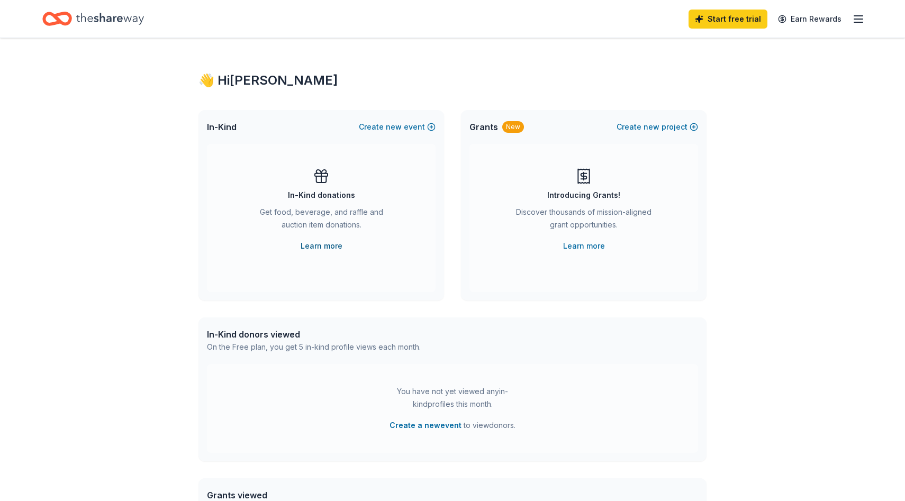
click at [318, 245] on link "Learn more" at bounding box center [322, 246] width 42 height 13
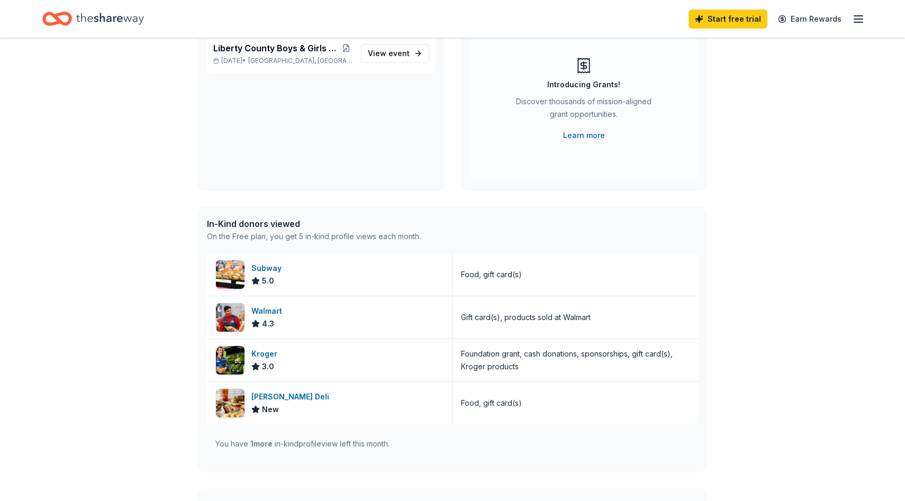
scroll to position [110, 0]
click at [588, 138] on link "Learn more" at bounding box center [584, 136] width 42 height 13
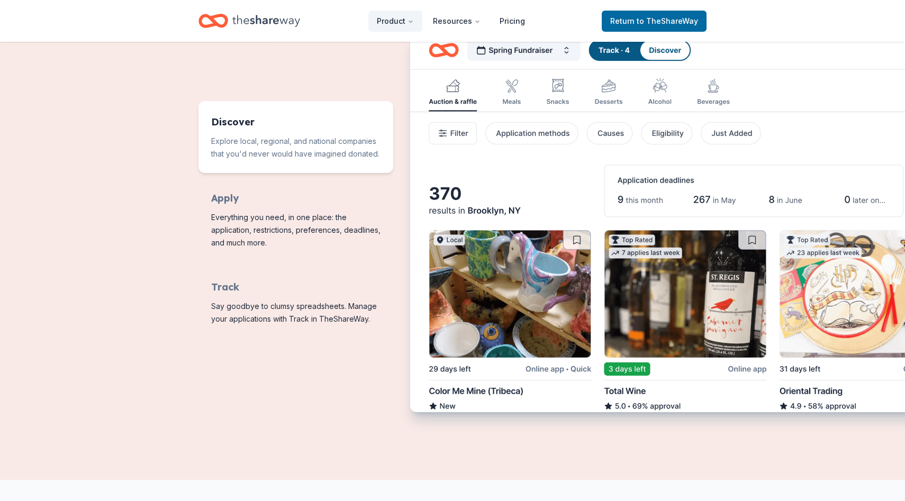
scroll to position [498, 0]
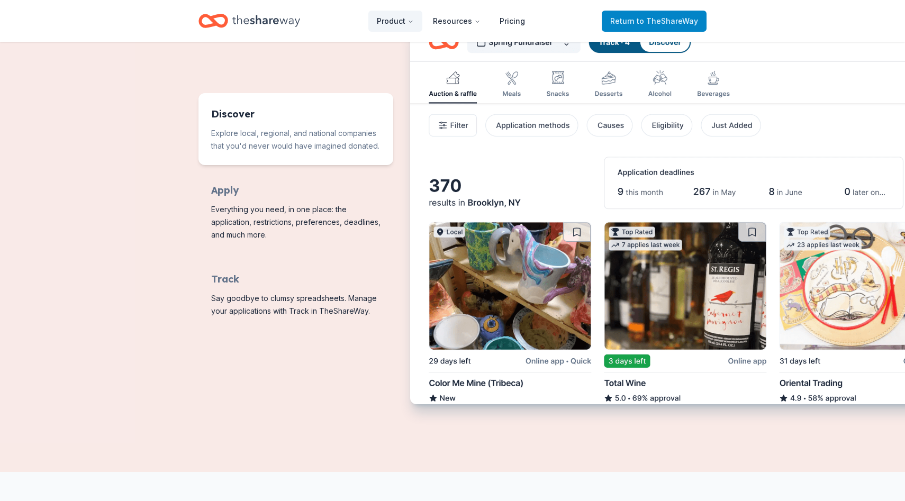
click at [631, 20] on span "Return to TheShareWay" at bounding box center [654, 21] width 88 height 13
click at [514, 20] on link "Pricing" at bounding box center [512, 21] width 42 height 21
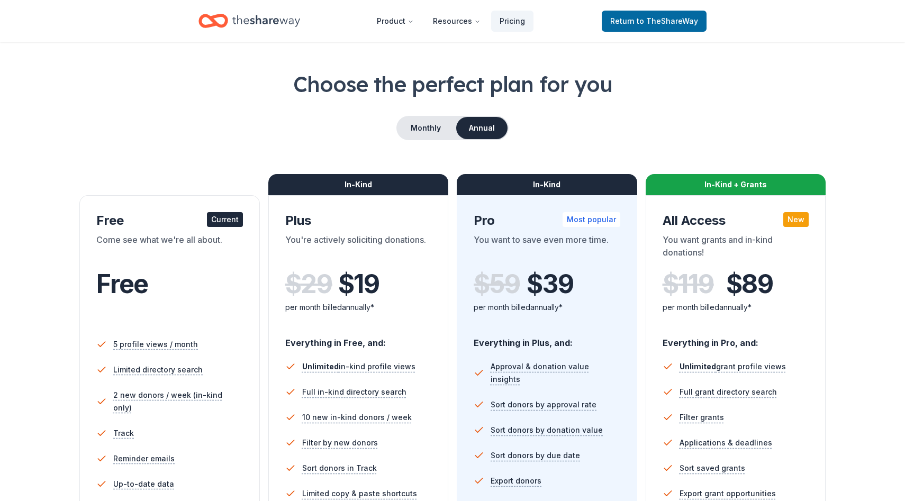
scroll to position [34, 0]
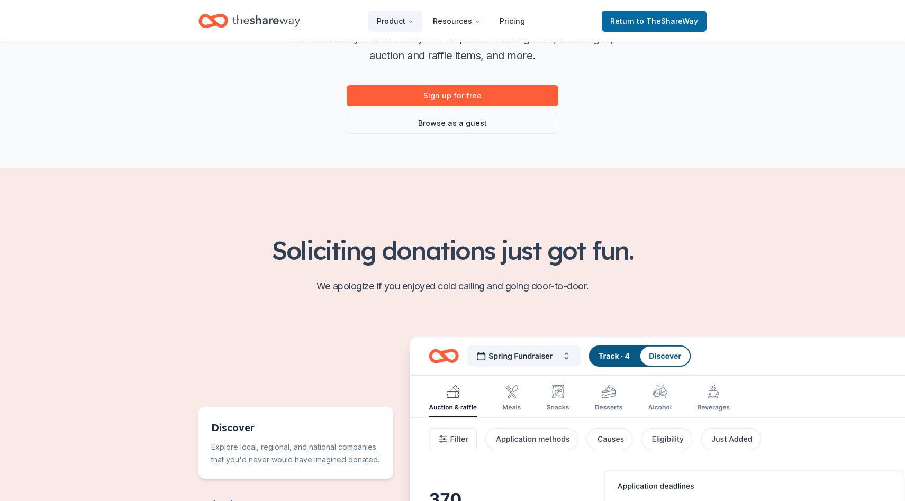
scroll to position [152, 0]
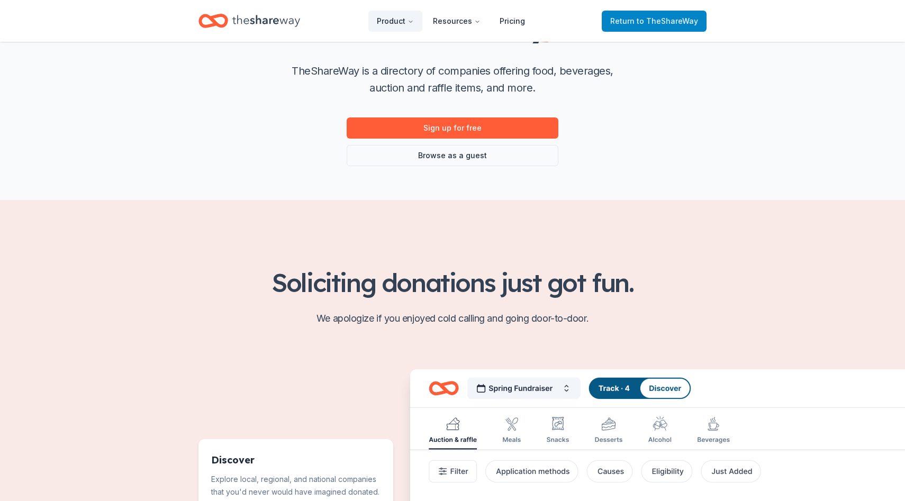
click at [636, 21] on span "Return to TheShareWay" at bounding box center [654, 21] width 88 height 13
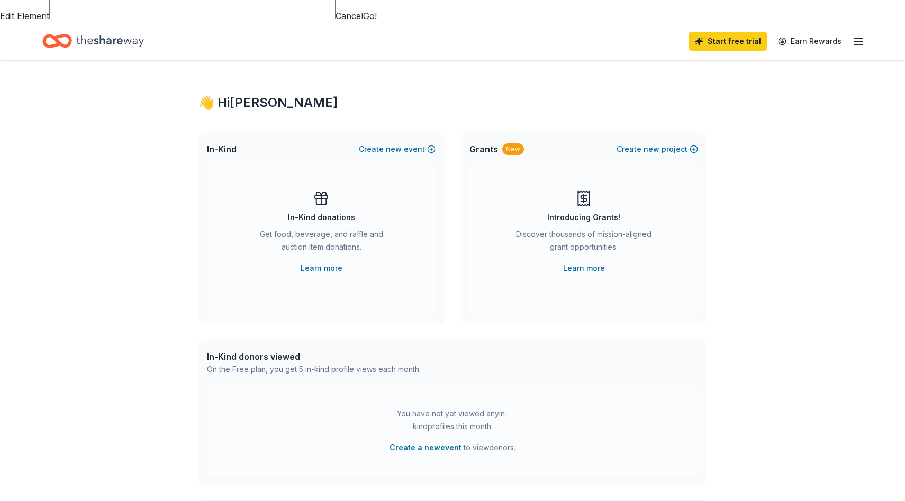
scroll to position [96, 0]
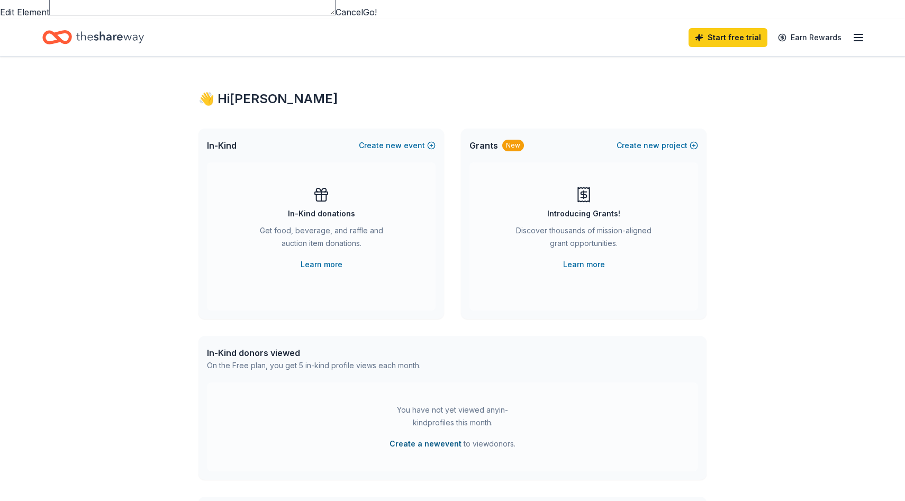
click at [444, 438] on button "Create a new event" at bounding box center [426, 444] width 72 height 13
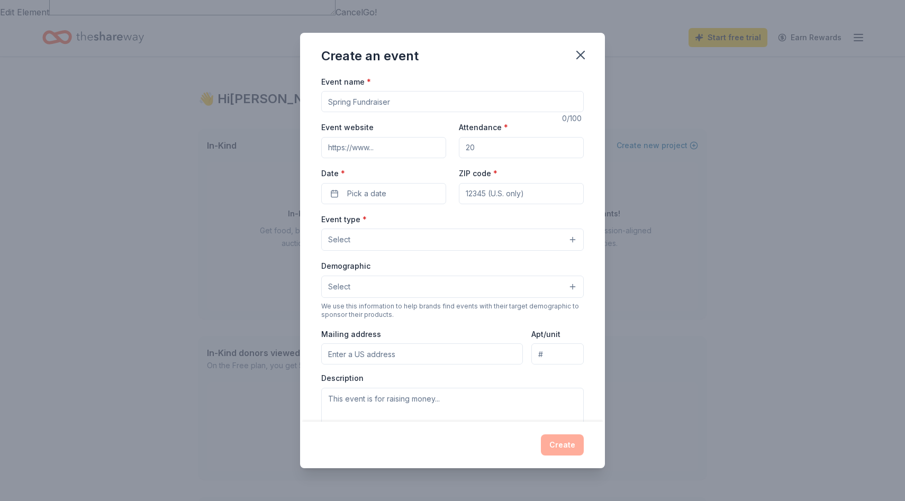
click at [414, 96] on input "Event name *" at bounding box center [452, 101] width 262 height 21
type input "Liberty County Boys & Girls Club 4th Golf Outting"
click at [430, 151] on input "Event website" at bounding box center [383, 147] width 125 height 21
paste input "https://fcbgcsav.org/liberty-county-unit/"
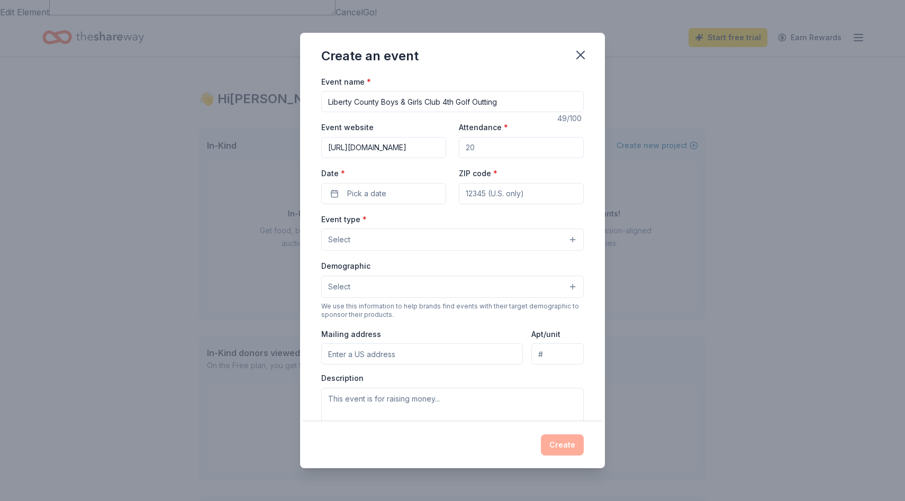
type input "https://fcbgcsav.org/liberty-county-unit/"
click at [504, 146] on input "Attendance *" at bounding box center [521, 147] width 125 height 21
type input "70"
click at [399, 191] on button "Pick a date" at bounding box center [383, 193] width 125 height 21
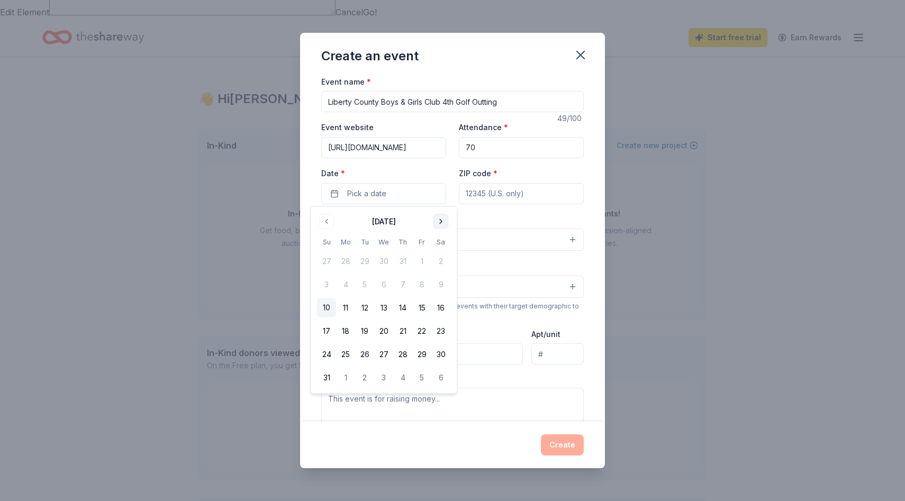
click at [439, 218] on button "Go to next month" at bounding box center [440, 221] width 15 height 15
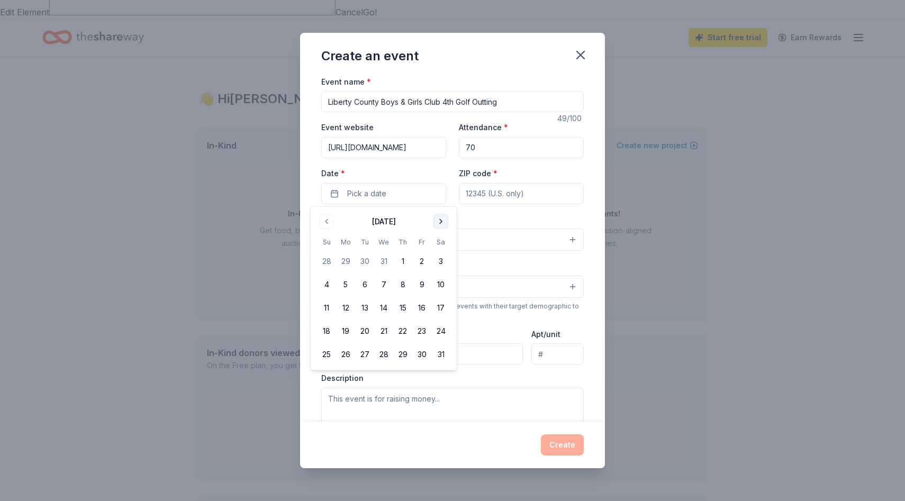
click at [439, 218] on button "Go to next month" at bounding box center [440, 221] width 15 height 15
click at [425, 259] on button "6" at bounding box center [421, 261] width 19 height 19
click at [499, 192] on input "ZIP code *" at bounding box center [521, 193] width 125 height 21
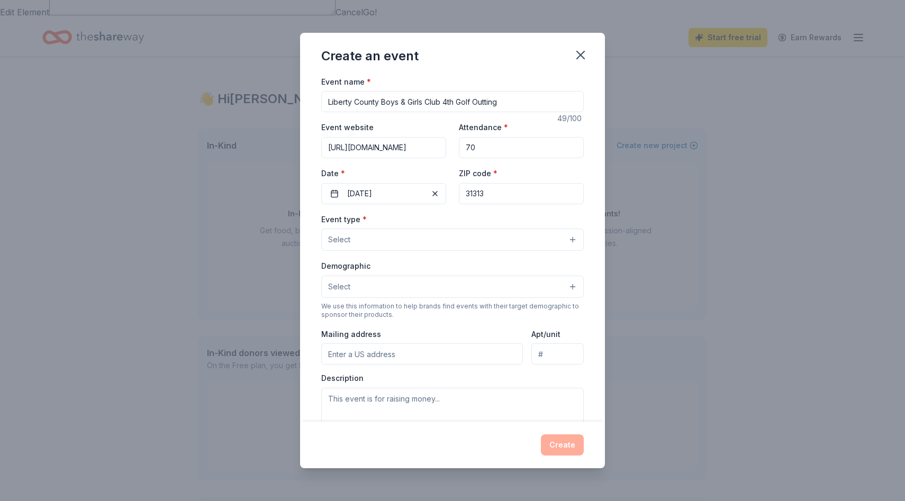
type input "31313"
click at [494, 149] on input "70" at bounding box center [521, 147] width 125 height 21
type input "7"
type input "120"
click at [425, 237] on button "Select" at bounding box center [452, 240] width 262 height 22
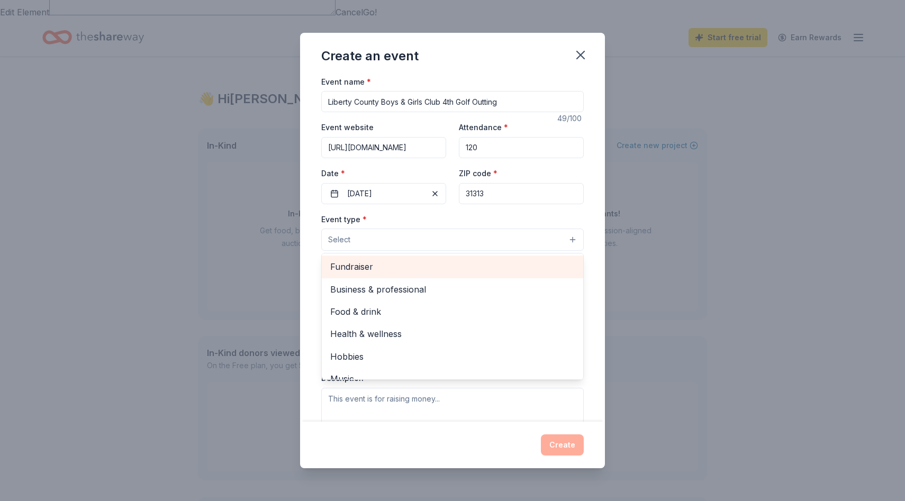
click at [425, 261] on span "Fundraiser" at bounding box center [452, 267] width 245 height 14
click at [417, 269] on span "Business & professional" at bounding box center [452, 268] width 245 height 14
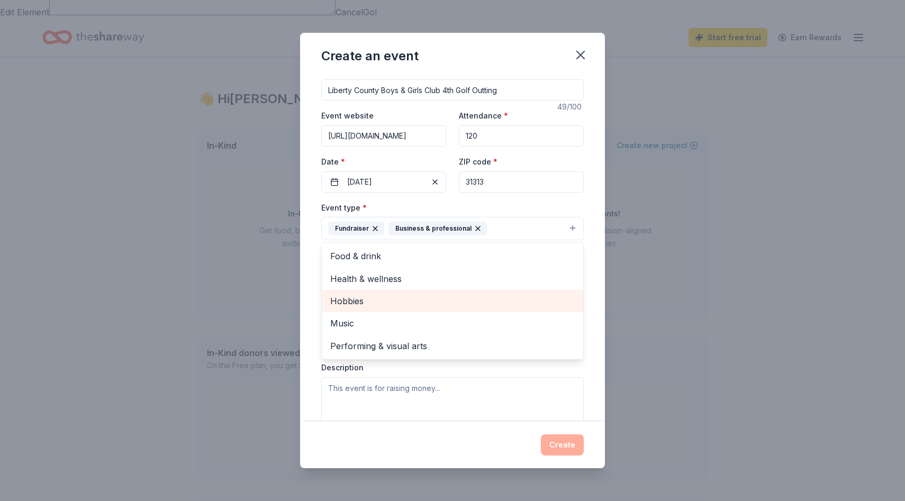
scroll to position [14, 0]
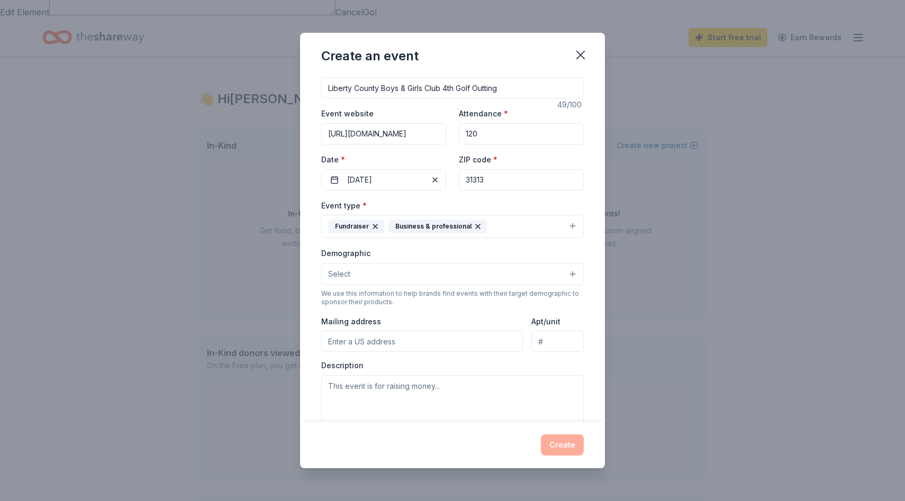
click at [477, 224] on icon "button" at bounding box center [478, 226] width 8 height 8
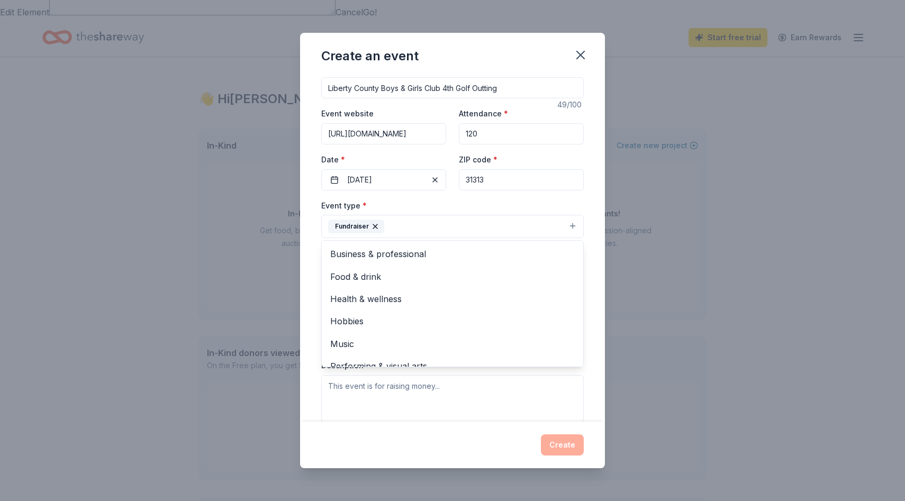
click at [466, 218] on button "Fundraiser" at bounding box center [452, 226] width 262 height 23
click at [448, 245] on div "Business & professional" at bounding box center [452, 254] width 261 height 22
click at [547, 195] on div "Event name * Liberty County Boys & Girls Club 4th Golf Outting 49 /100 Event we…" at bounding box center [452, 306] width 262 height 490
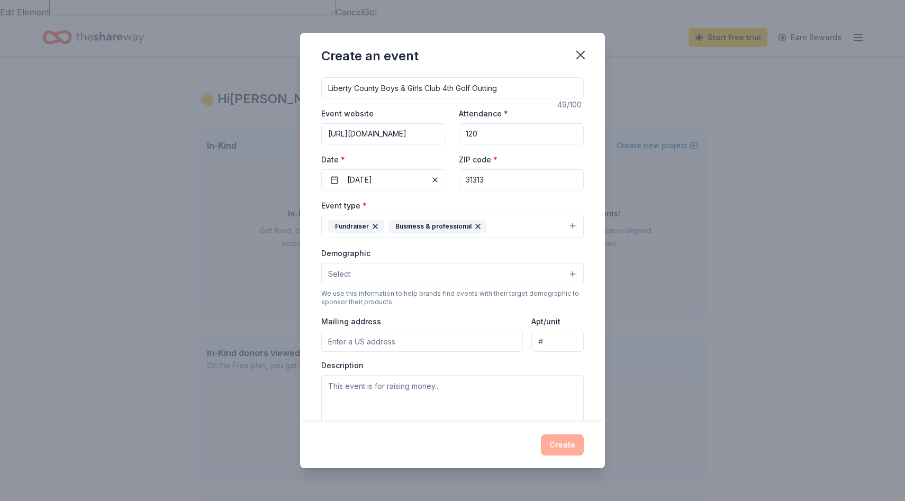
click at [476, 273] on button "Select" at bounding box center [452, 274] width 262 height 22
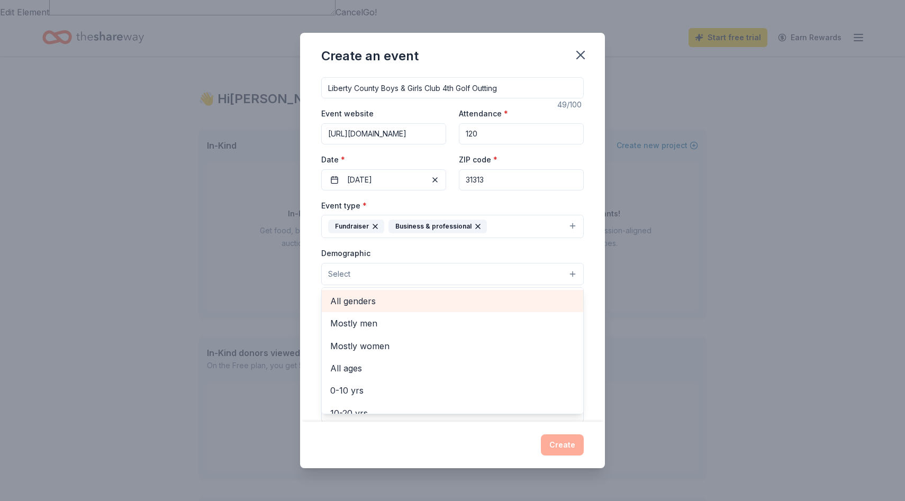
click at [445, 303] on span "All genders" at bounding box center [452, 301] width 245 height 14
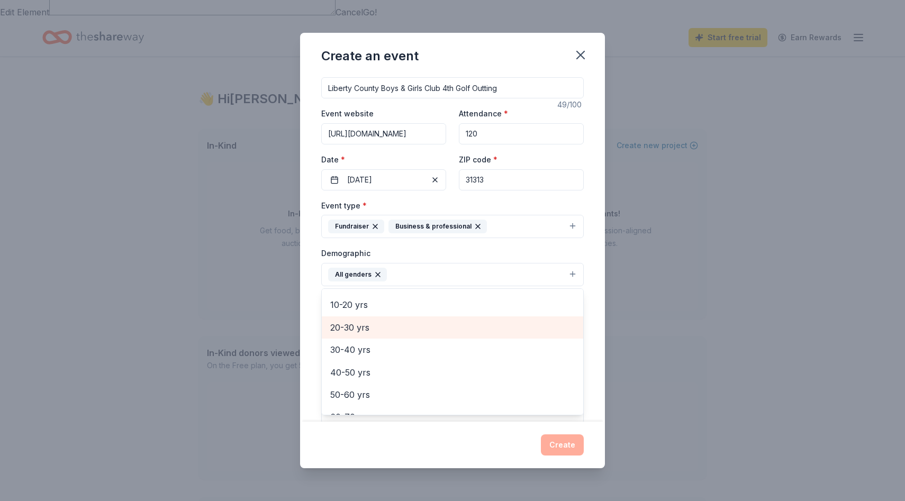
scroll to position [85, 0]
click at [425, 327] on span "20-30 yrs" at bounding box center [452, 329] width 245 height 14
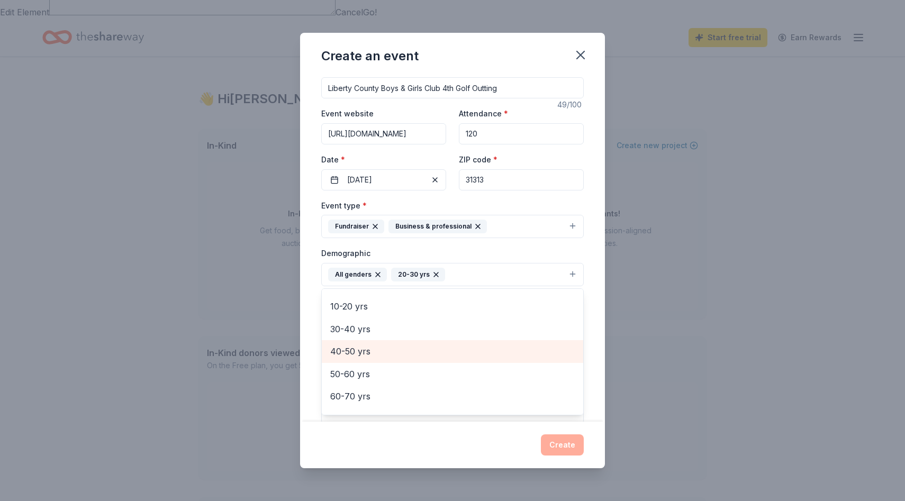
click at [408, 346] on span "40-50 yrs" at bounding box center [452, 352] width 245 height 14
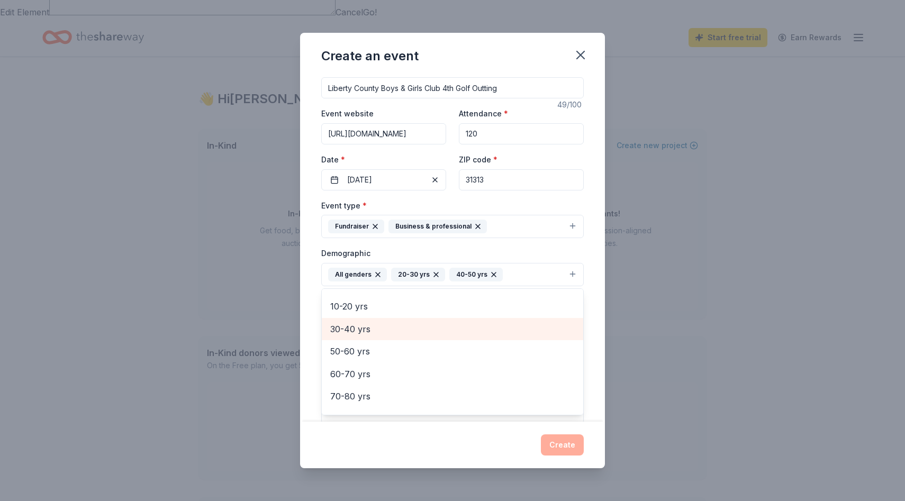
click at [399, 332] on span "30-40 yrs" at bounding box center [452, 329] width 245 height 14
click at [391, 336] on span "50-60 yrs" at bounding box center [452, 335] width 245 height 14
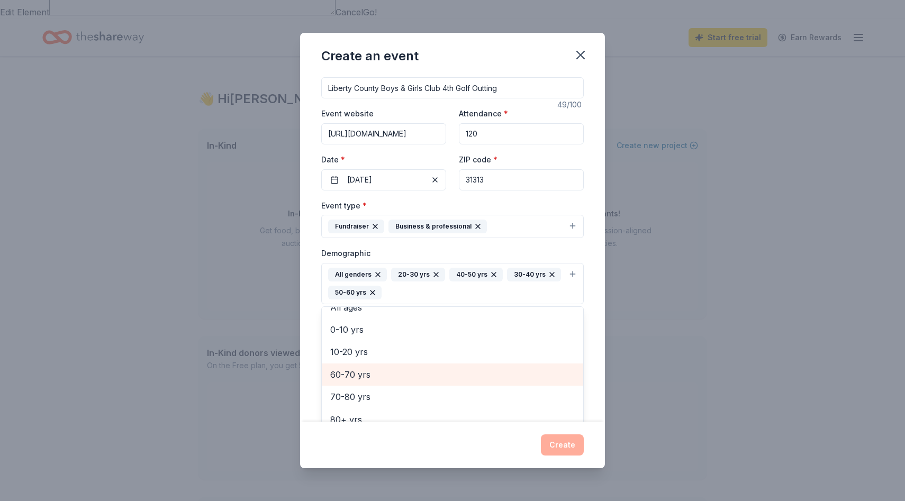
click at [387, 376] on span "60-70 yrs" at bounding box center [452, 375] width 245 height 14
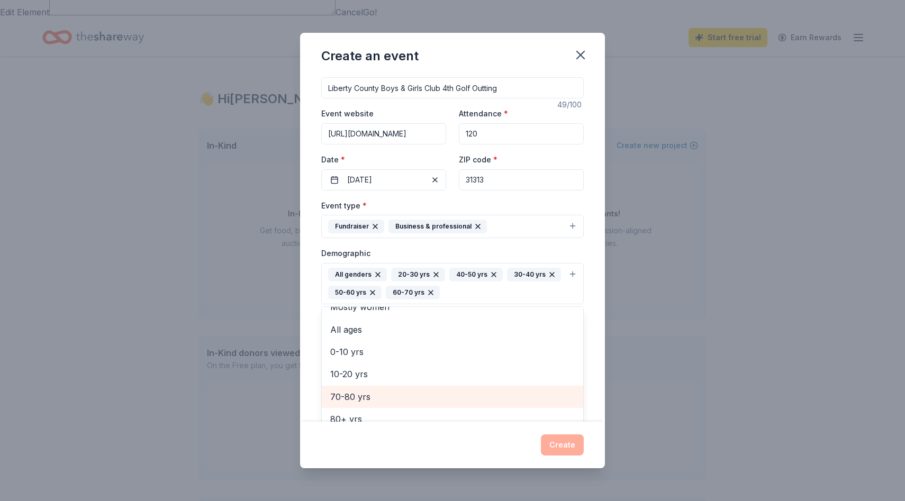
click at [387, 387] on div "70-80 yrs" at bounding box center [452, 397] width 261 height 22
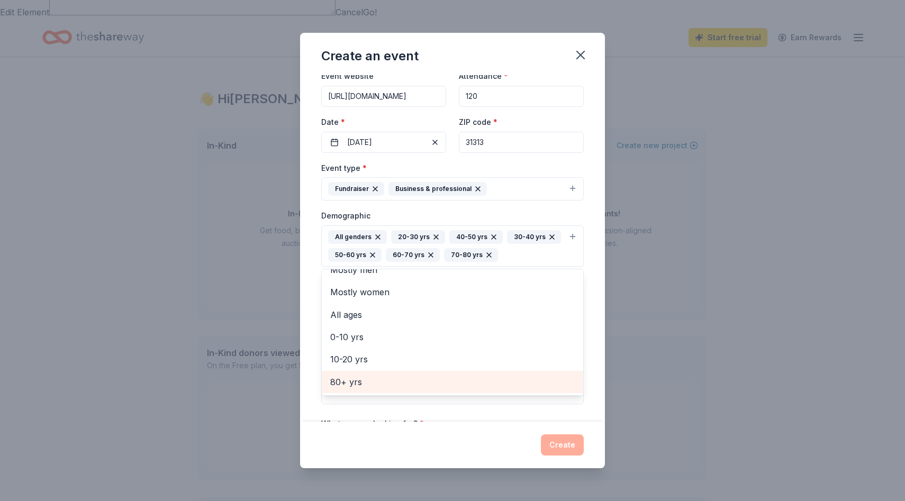
scroll to position [52, 0]
click at [387, 387] on span "80+ yrs" at bounding box center [452, 382] width 245 height 14
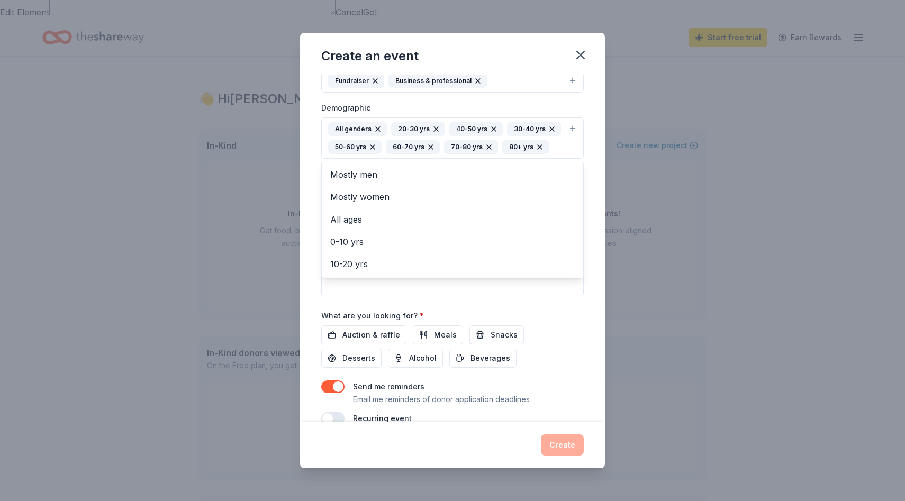
scroll to position [179, 0]
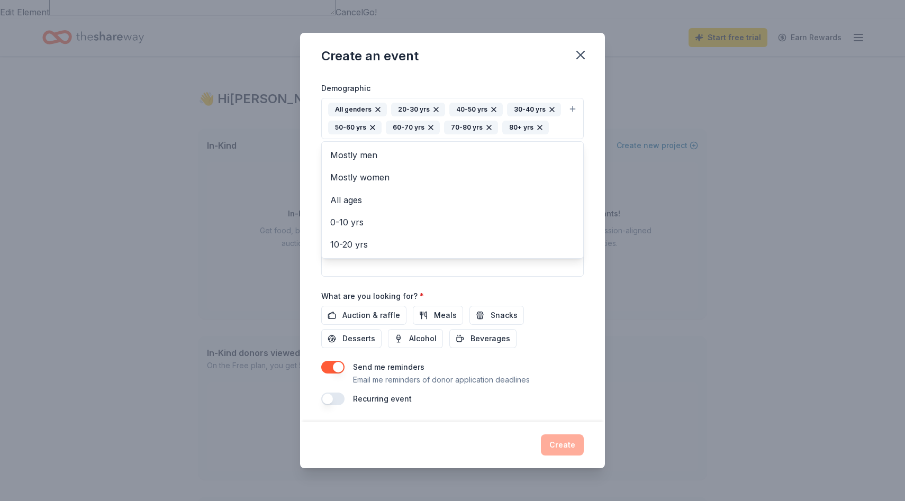
click at [380, 315] on div "Event name * Liberty County Boys & Girls Club 4th Golf Outting 49 /100 Event we…" at bounding box center [452, 150] width 262 height 509
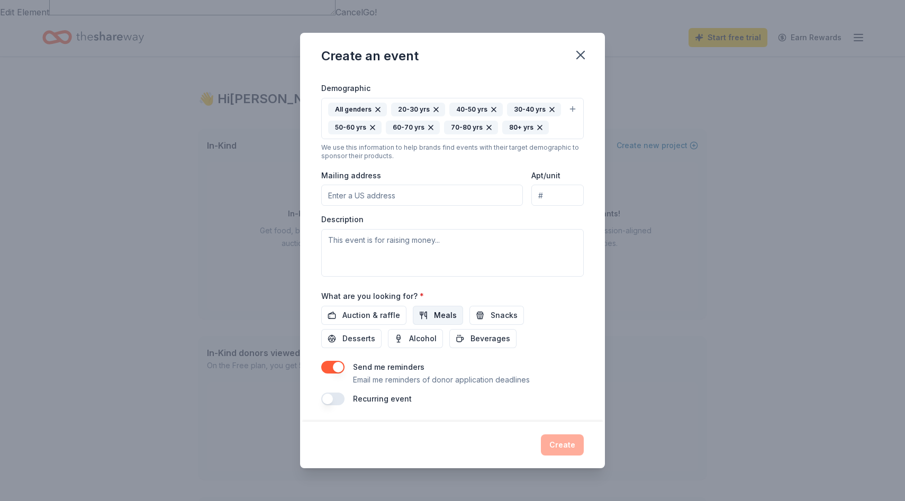
click at [421, 318] on button "Meals" at bounding box center [438, 315] width 50 height 19
click at [491, 312] on span "Snacks" at bounding box center [504, 315] width 27 height 13
click at [449, 334] on button "Beverages" at bounding box center [482, 338] width 67 height 19
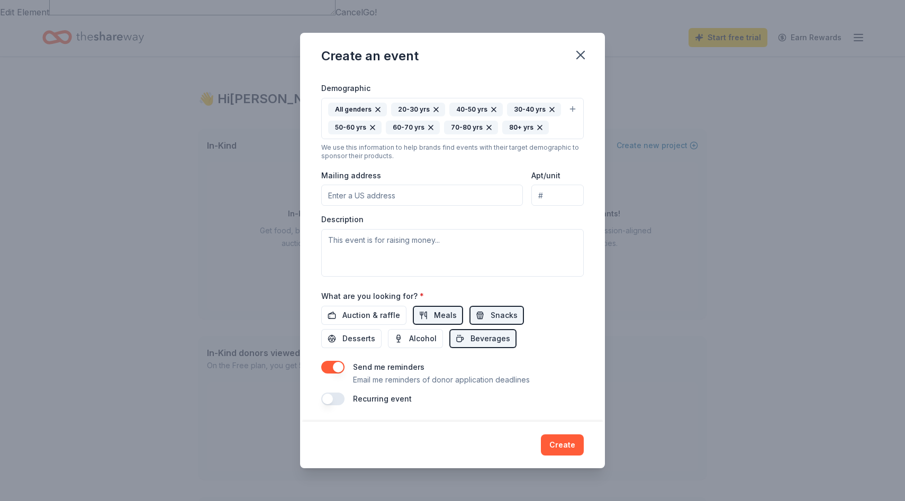
click at [336, 396] on button "button" at bounding box center [332, 399] width 23 height 13
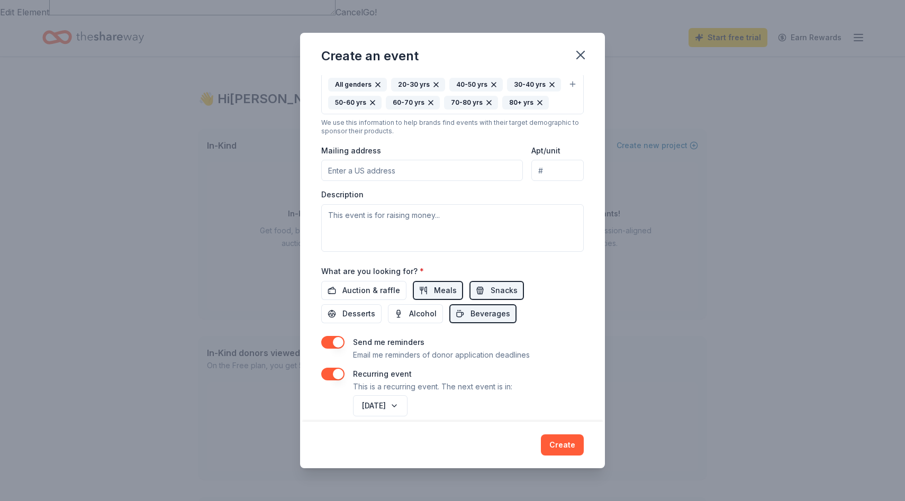
scroll to position [217, 0]
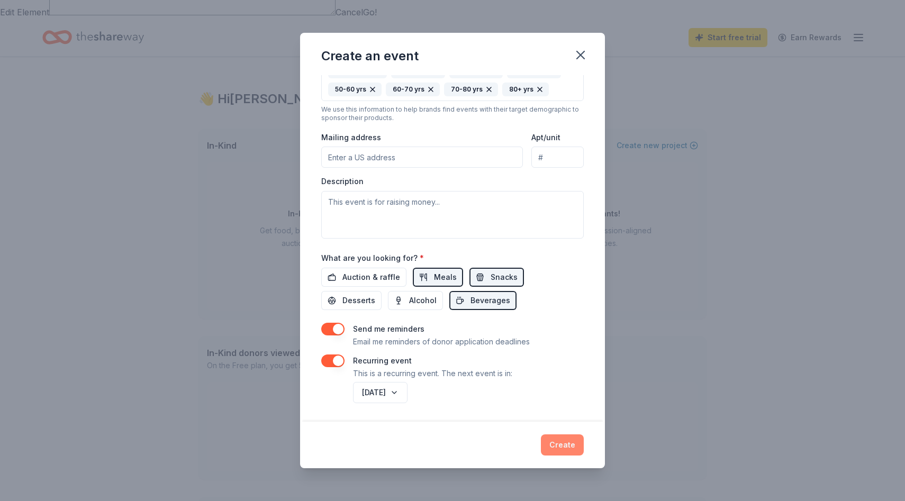
click at [571, 446] on button "Create" at bounding box center [562, 444] width 43 height 21
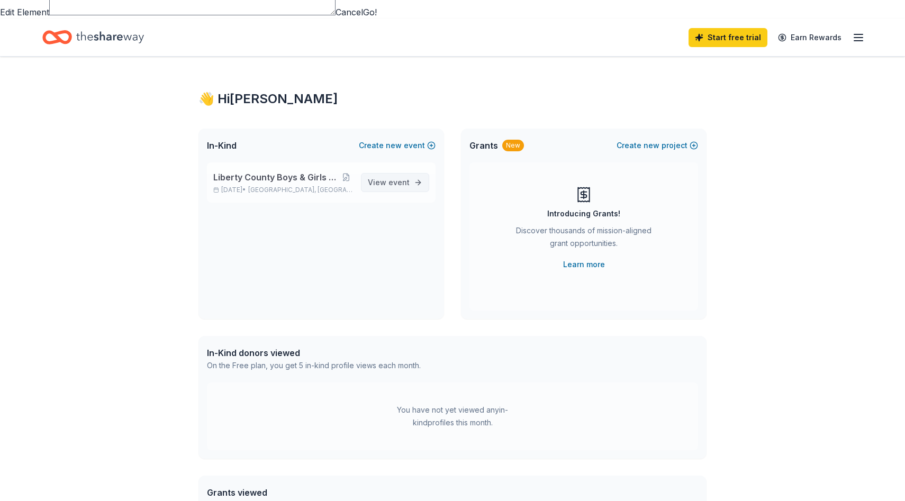
click at [421, 173] on link "View event" at bounding box center [395, 182] width 68 height 19
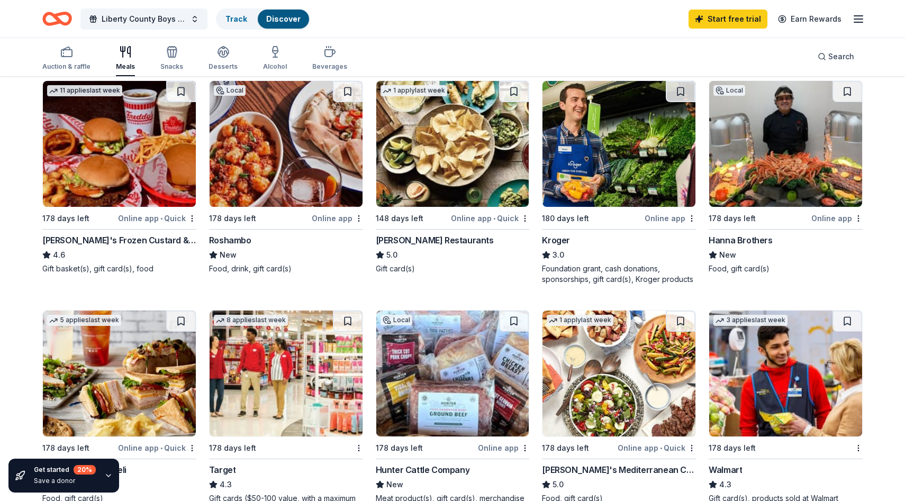
scroll to position [460, 0]
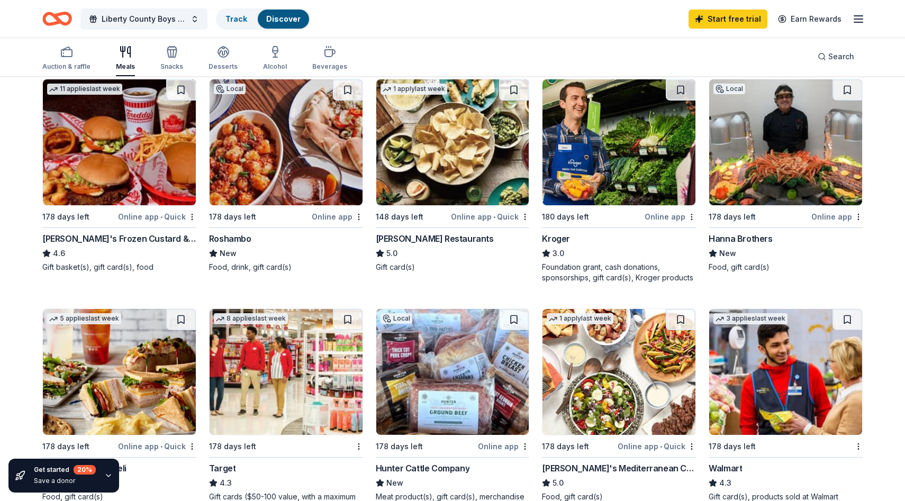
click at [150, 440] on div "Online app • Quick" at bounding box center [157, 446] width 78 height 13
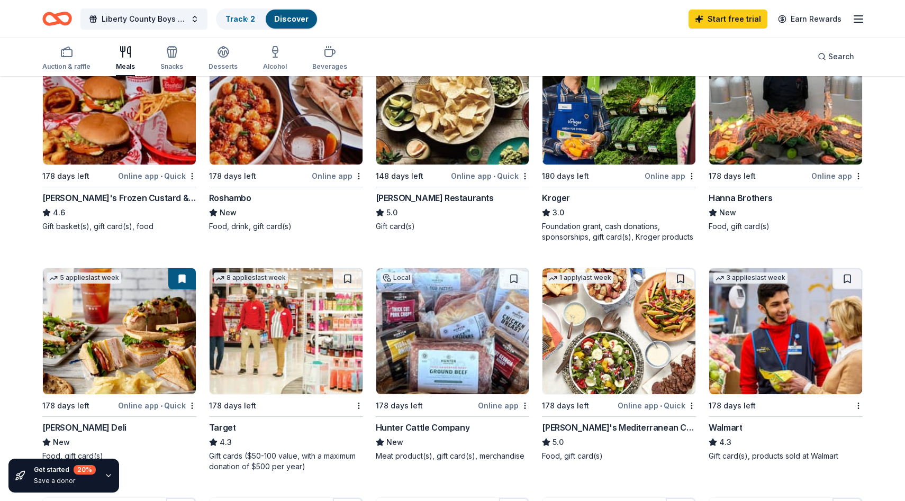
scroll to position [503, 0]
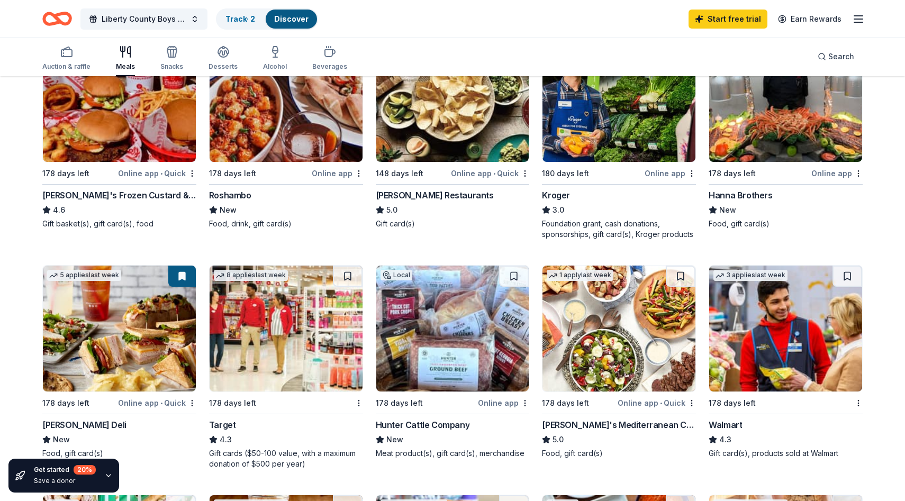
click at [780, 266] on img at bounding box center [785, 329] width 153 height 126
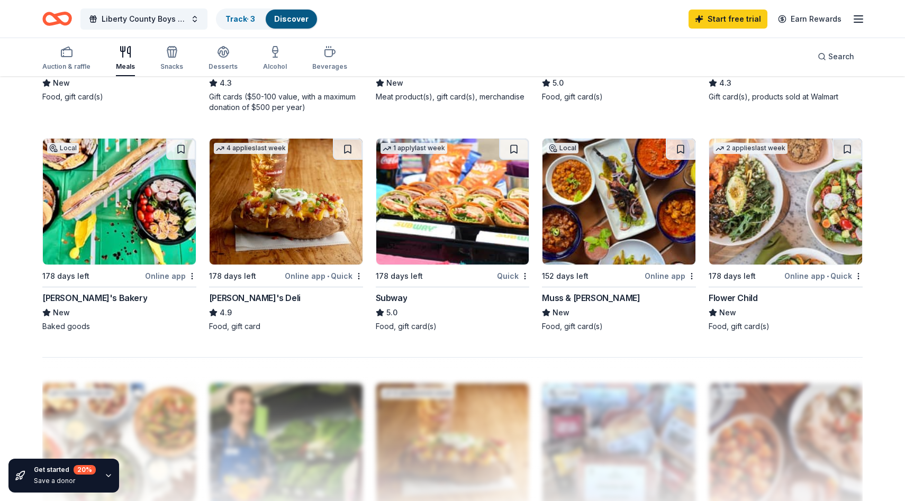
scroll to position [849, 0]
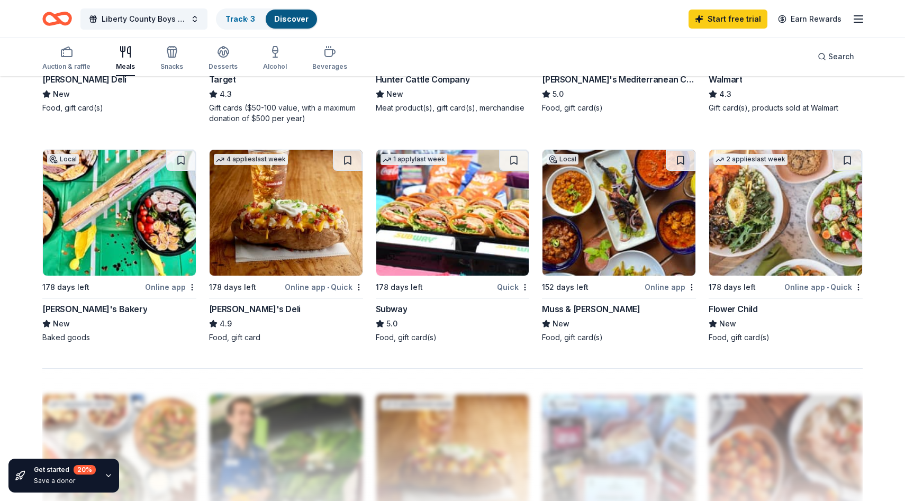
click at [394, 303] on div "Subway" at bounding box center [392, 309] width 32 height 13
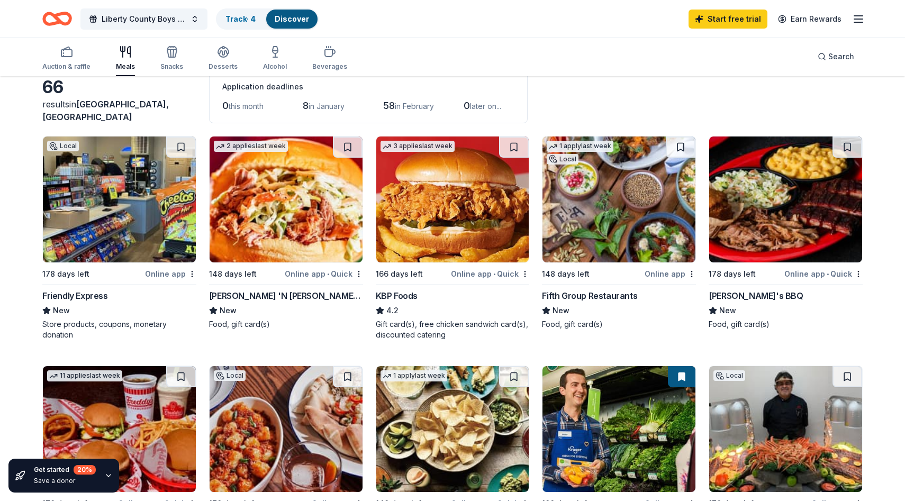
scroll to position [155, 0]
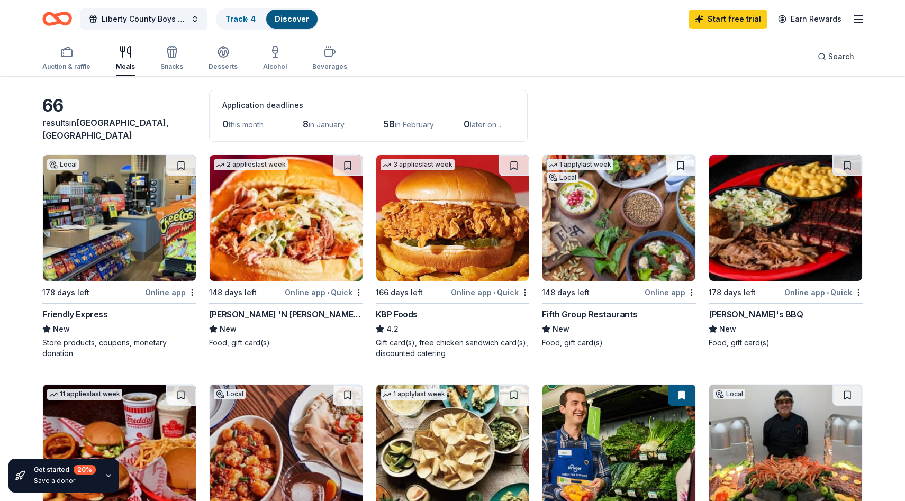
click at [854, 17] on icon "button" at bounding box center [858, 19] width 13 height 13
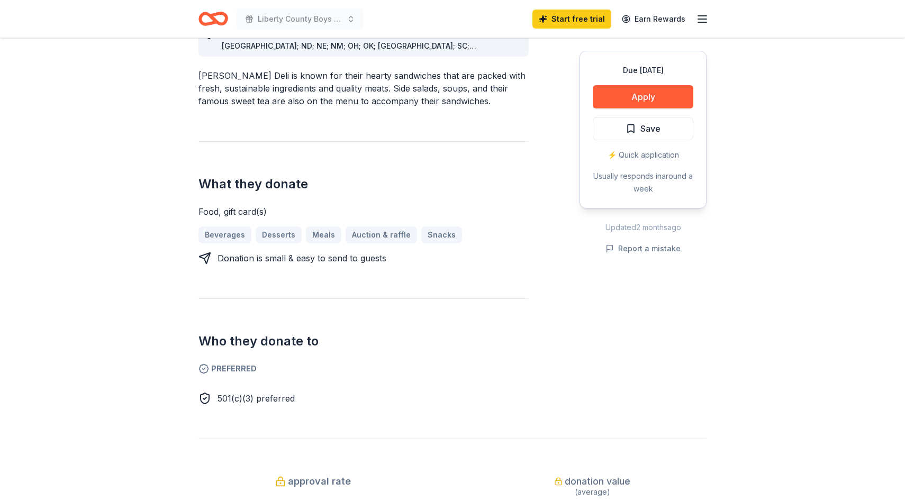
scroll to position [350, 0]
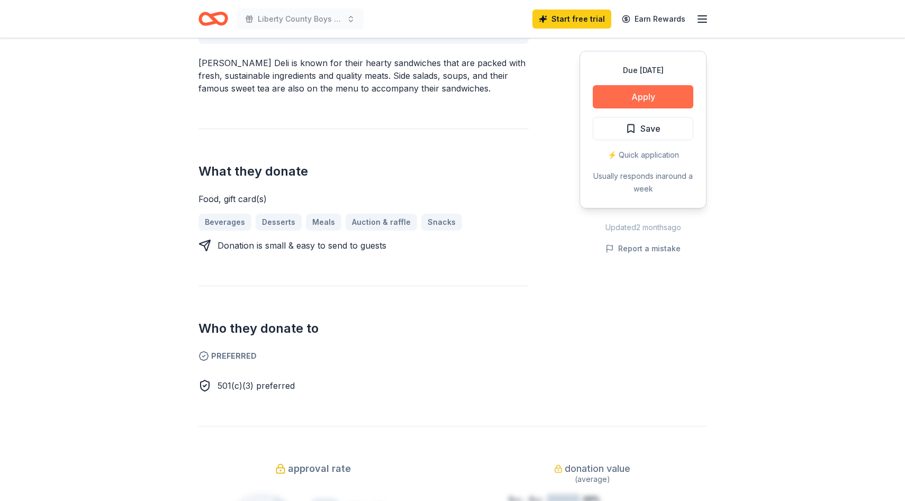
click at [656, 92] on button "Apply" at bounding box center [643, 96] width 101 height 23
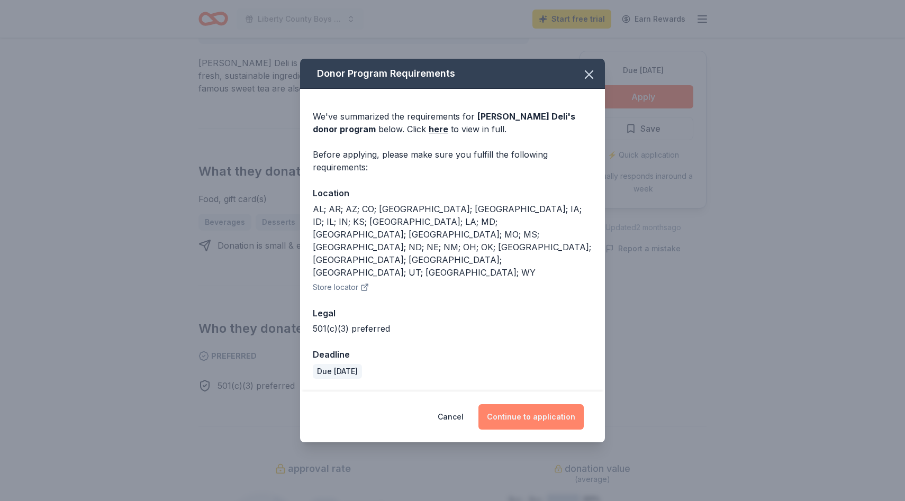
click at [521, 404] on button "Continue to application" at bounding box center [530, 416] width 105 height 25
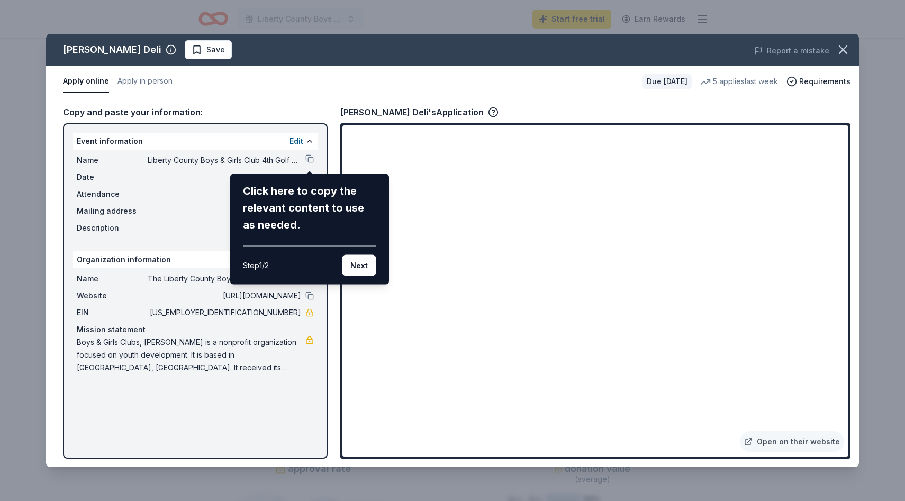
click at [218, 140] on div "McAlister's Deli Save Report a mistake Apply online Apply in person Due in 178 …" at bounding box center [452, 250] width 813 height 433
click at [584, 415] on div "McAlister's Deli Save Report a mistake Apply online Apply in person Due in 178 …" at bounding box center [452, 250] width 813 height 433
click at [578, 410] on div "McAlister's Deli Save Report a mistake Apply online Apply in person Due in 178 …" at bounding box center [452, 250] width 813 height 433
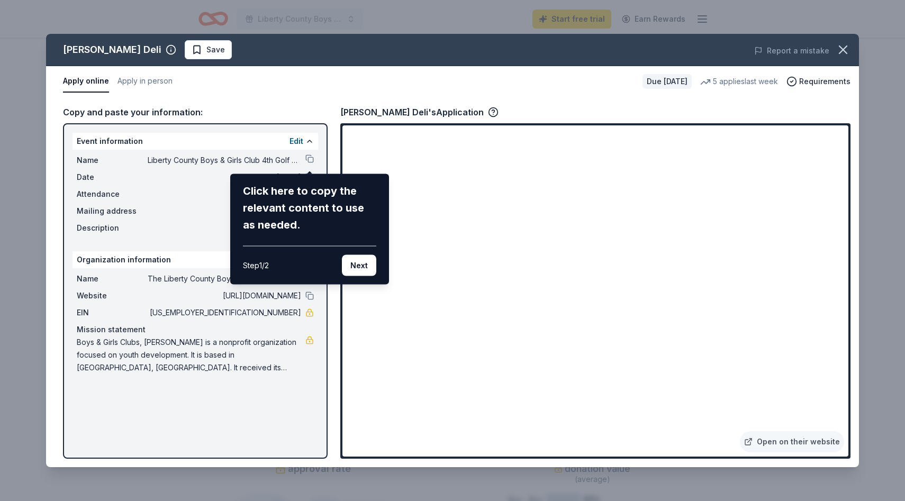
click at [500, 411] on div "McAlister's Deli Save Report a mistake Apply online Apply in person Due in 178 …" at bounding box center [452, 250] width 813 height 433
click at [437, 412] on div "McAlister's Deli Save Report a mistake Apply online Apply in person Due in 178 …" at bounding box center [452, 250] width 813 height 433
click at [577, 414] on div "McAlister's Deli Save Report a mistake Apply online Apply in person Due in 178 …" at bounding box center [452, 250] width 813 height 433
click at [359, 276] on div "Click here to copy the relevant content to use as needed. Step 1 / 2 Next" at bounding box center [309, 229] width 159 height 111
click at [361, 264] on button "Next" at bounding box center [359, 265] width 34 height 21
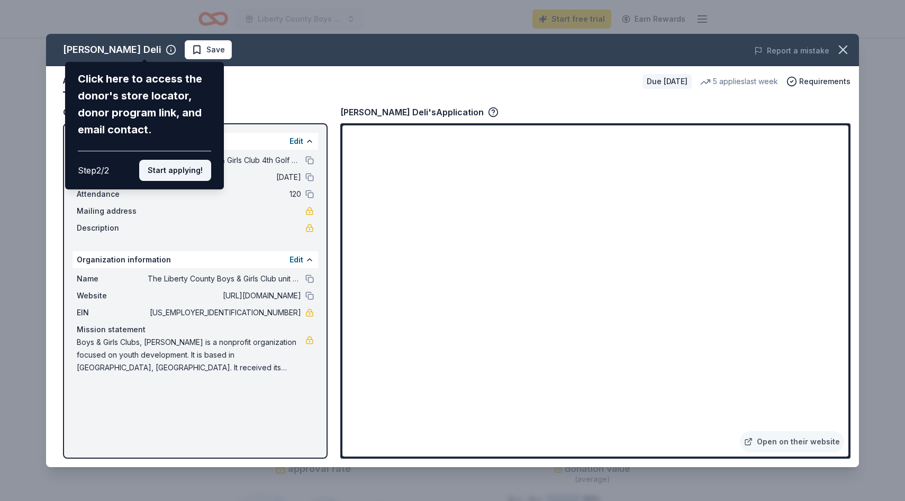
click at [186, 167] on button "Start applying!" at bounding box center [175, 170] width 72 height 21
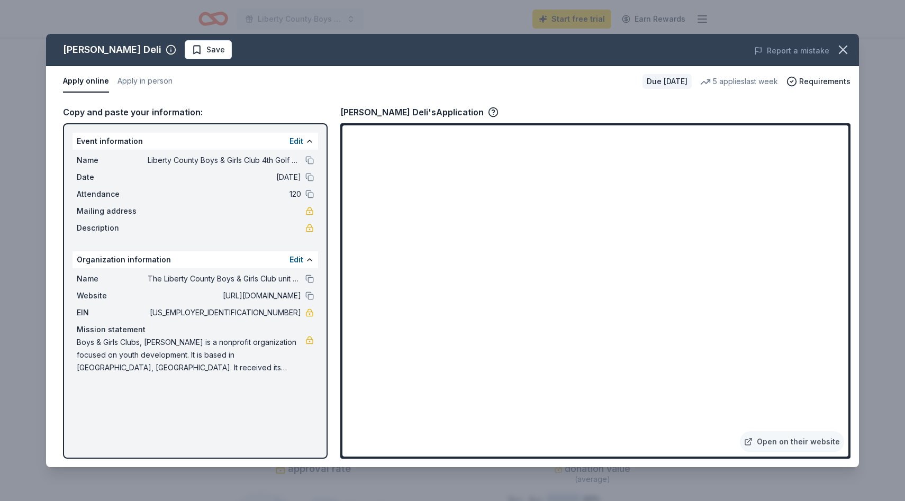
click at [104, 77] on button "Apply online" at bounding box center [86, 81] width 46 height 22
click at [102, 81] on button "Apply online" at bounding box center [86, 81] width 46 height 22
click at [192, 49] on span "Save" at bounding box center [208, 49] width 33 height 13
drag, startPoint x: 834, startPoint y: 45, endPoint x: 801, endPoint y: 57, distance: 35.5
click at [801, 57] on div "McAlister's Deli Saved Report a mistake Apply online Apply in person Due in 178…" at bounding box center [452, 250] width 813 height 433
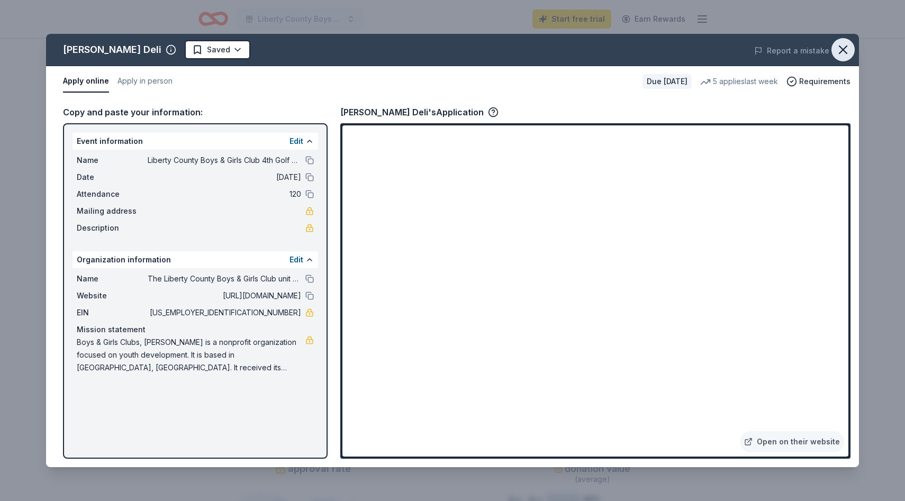
click at [847, 50] on icon "button" at bounding box center [843, 49] width 15 height 15
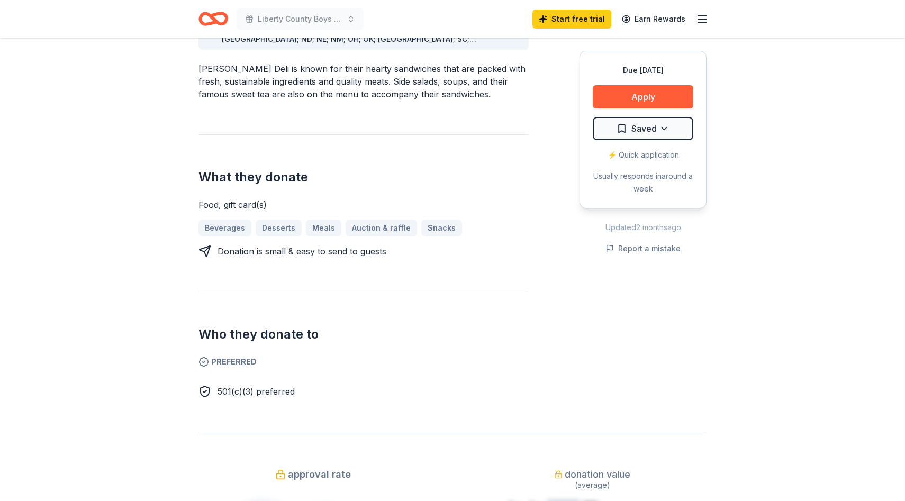
scroll to position [361, 0]
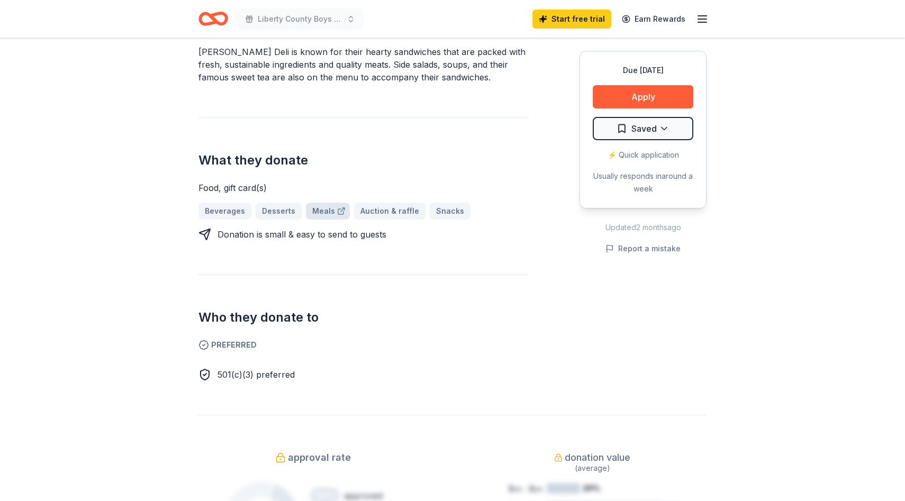
click at [320, 203] on link "Meals" at bounding box center [328, 211] width 44 height 17
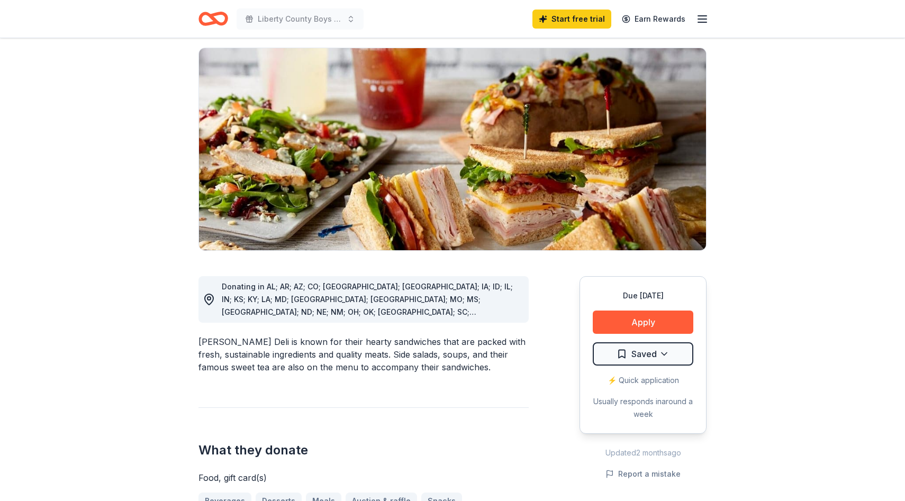
scroll to position [0, 0]
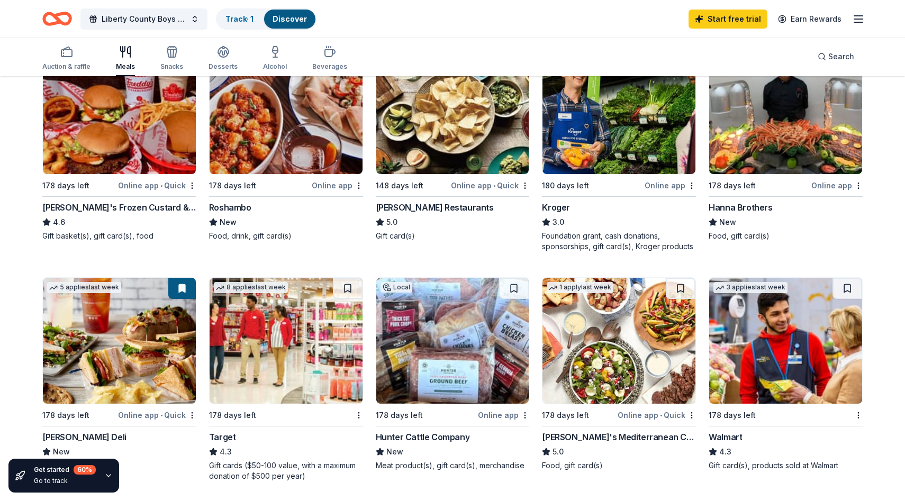
scroll to position [383, 0]
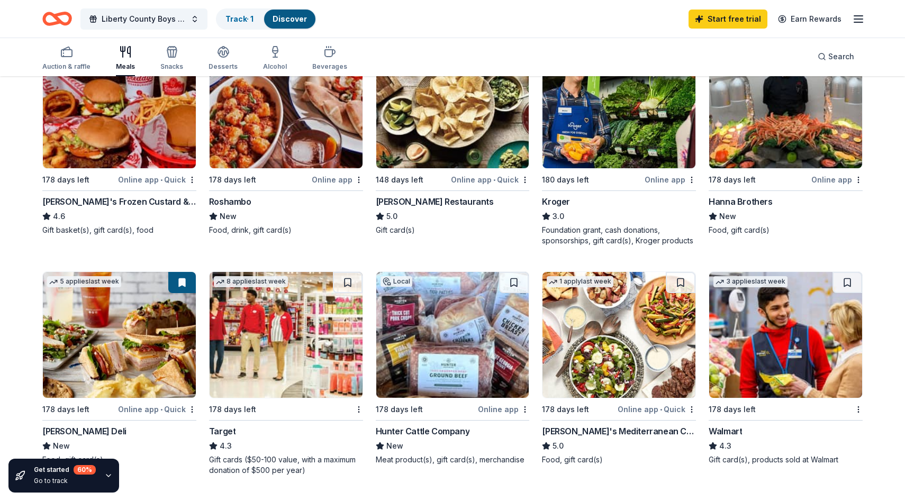
click at [663, 179] on div "Online app" at bounding box center [670, 179] width 51 height 13
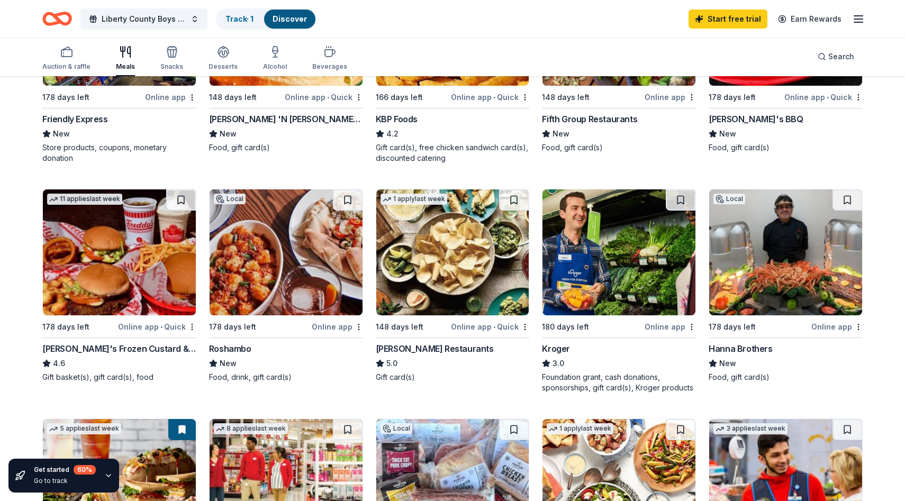
scroll to position [0, 0]
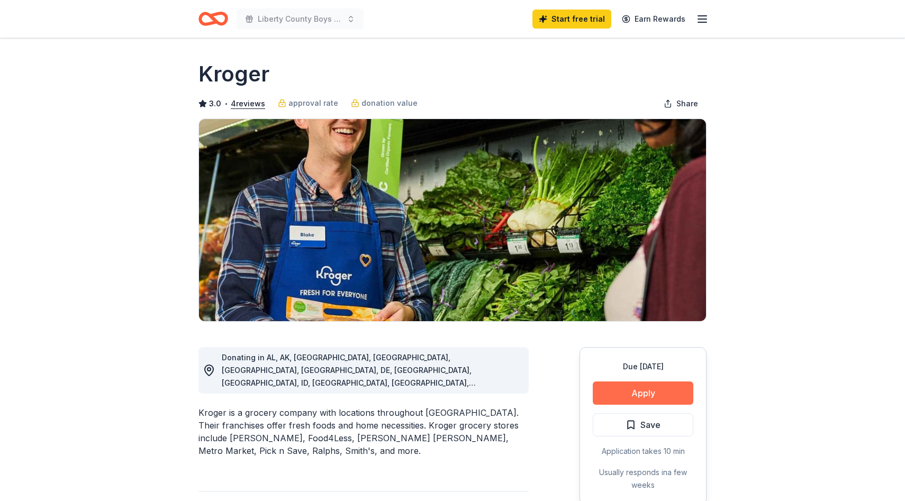
click at [605, 388] on button "Apply" at bounding box center [643, 393] width 101 height 23
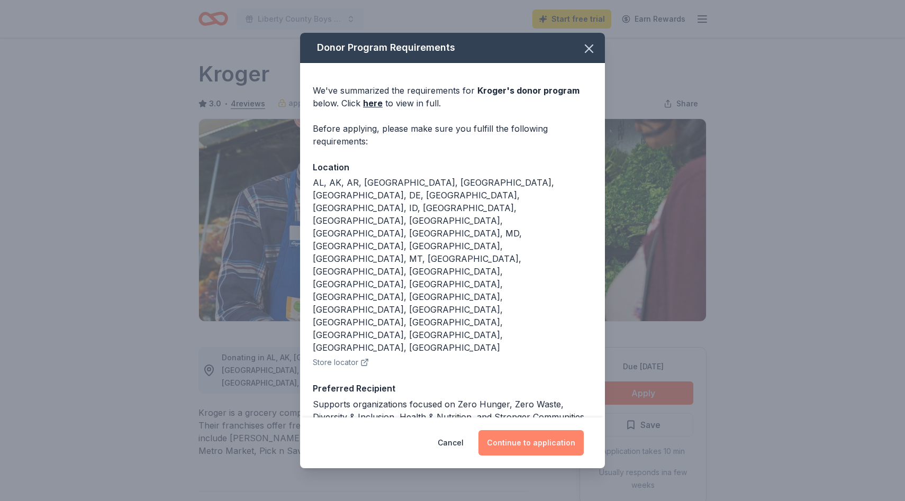
click at [522, 430] on button "Continue to application" at bounding box center [530, 442] width 105 height 25
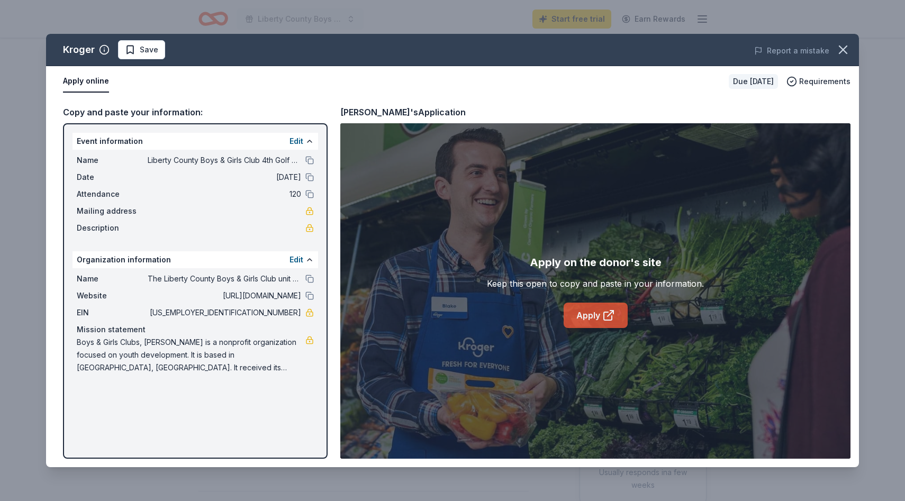
click at [587, 312] on link "Apply" at bounding box center [596, 315] width 64 height 25
drag, startPoint x: 253, startPoint y: 311, endPoint x: 281, endPoint y: 320, distance: 29.5
click at [283, 320] on div "Name The Liberty County Boys & Girls Club unit of Frank Callen Website http://w…" at bounding box center [196, 323] width 246 height 110
drag, startPoint x: 255, startPoint y: 310, endPoint x: 278, endPoint y: 313, distance: 23.5
click at [278, 313] on span "58-0622969" at bounding box center [224, 312] width 153 height 13
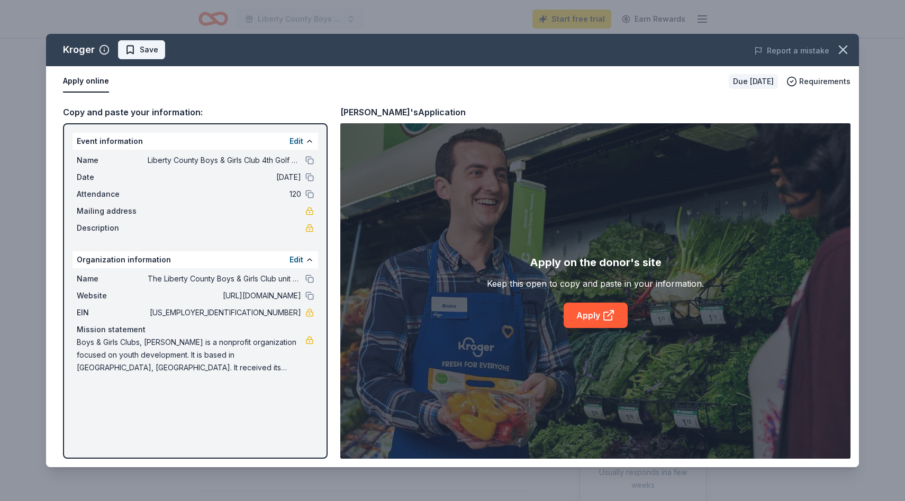
click at [133, 49] on span "Save" at bounding box center [141, 49] width 33 height 13
click at [847, 46] on icon "button" at bounding box center [842, 49] width 7 height 7
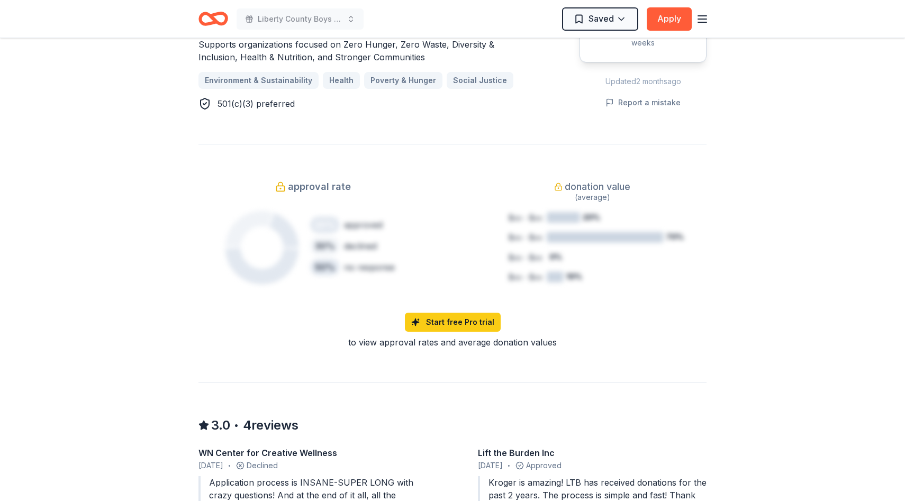
scroll to position [756, 0]
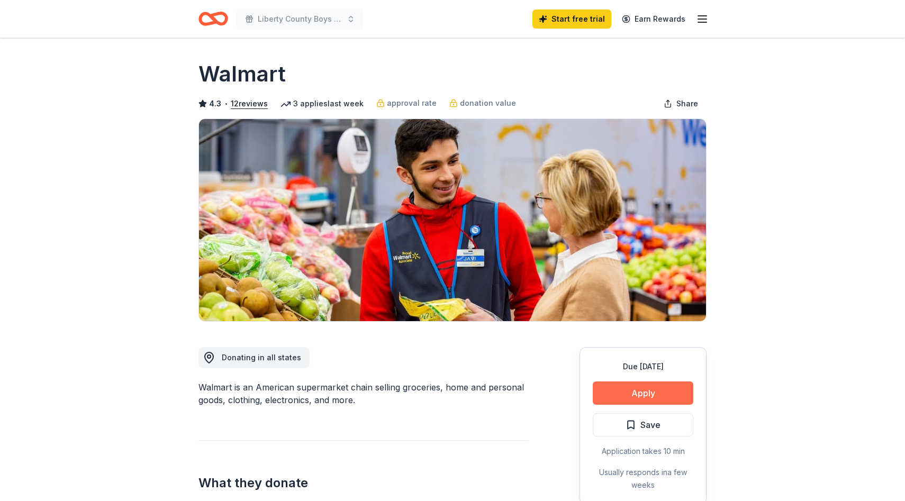
click at [637, 386] on button "Apply" at bounding box center [643, 393] width 101 height 23
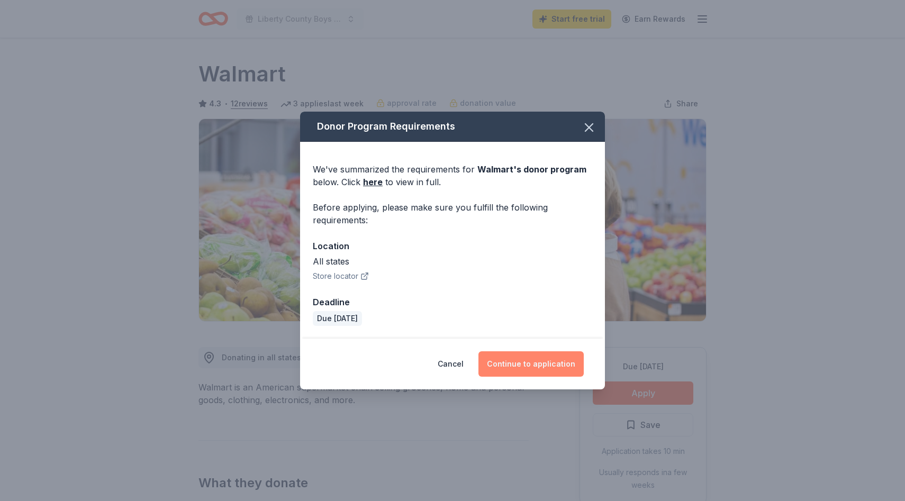
click at [514, 364] on button "Continue to application" at bounding box center [530, 363] width 105 height 25
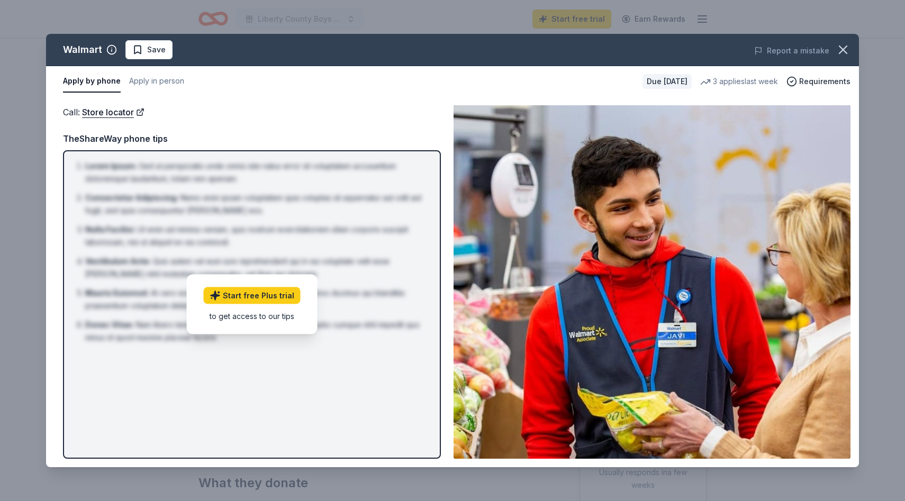
click at [250, 112] on div "Call : Store locator" at bounding box center [252, 112] width 378 height 14
click at [262, 316] on div "to get access to our tips" at bounding box center [252, 316] width 97 height 11
click at [346, 175] on li "[PERSON_NAME] : Sed ut perspiciatis unde omnis iste natus error sit voluptatem …" at bounding box center [255, 172] width 340 height 25
click at [662, 80] on div "Due in 178 days" at bounding box center [666, 81] width 49 height 15
click at [229, 99] on div "Call : Store locator Call : Store locator TheShareWay phone tips Lorem Ipsum : …" at bounding box center [452, 282] width 813 height 370
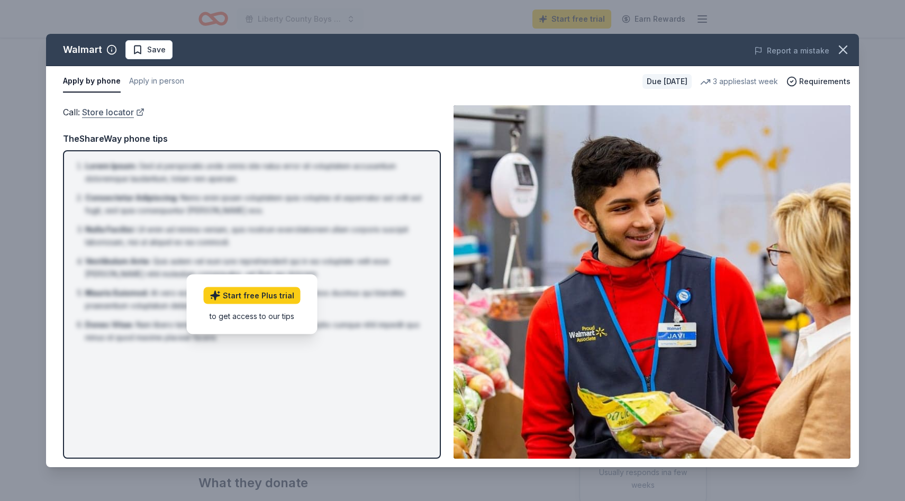
click at [126, 111] on link "Store locator" at bounding box center [113, 112] width 62 height 14
click at [814, 79] on span "Requirements" at bounding box center [824, 81] width 51 height 13
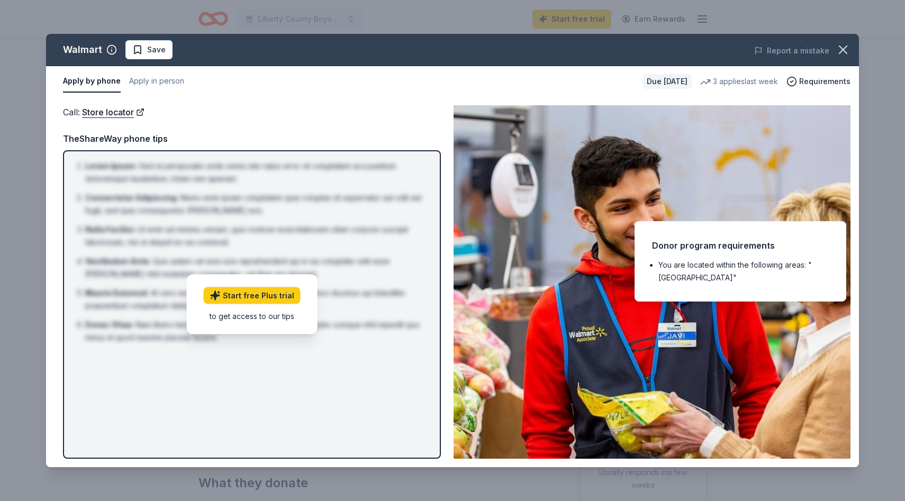
click at [724, 259] on li "You are located within the following areas: "USA"" at bounding box center [743, 271] width 170 height 25
click at [674, 259] on li "You are located within the following areas: "USA"" at bounding box center [743, 271] width 170 height 25
click at [138, 50] on span "Save" at bounding box center [148, 49] width 33 height 13
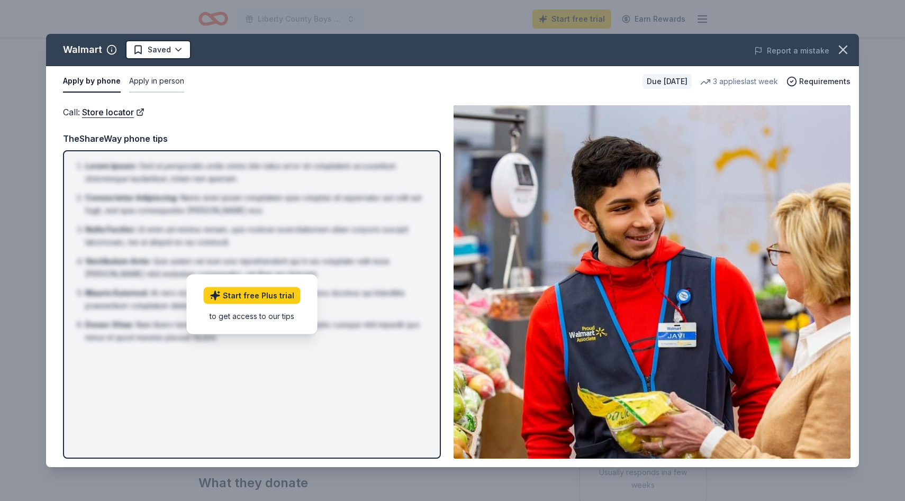
click at [134, 77] on button "Apply in person" at bounding box center [156, 81] width 55 height 22
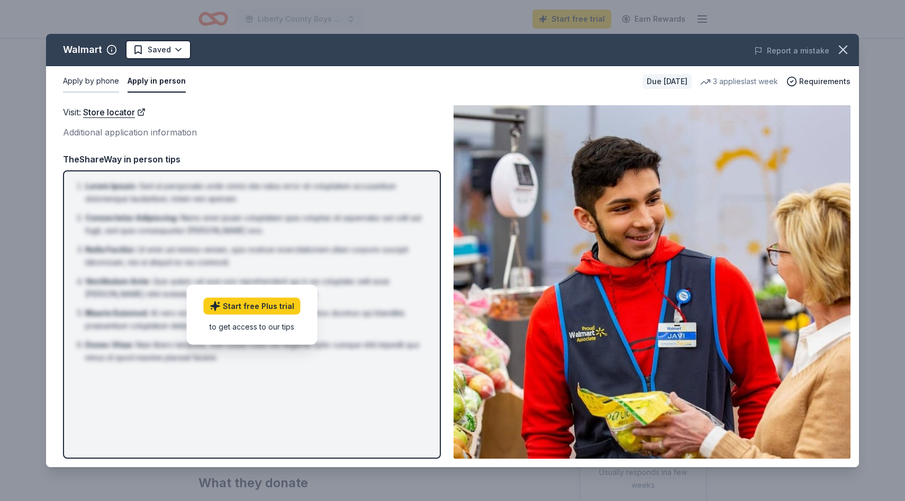
click at [107, 80] on button "Apply by phone" at bounding box center [91, 81] width 56 height 22
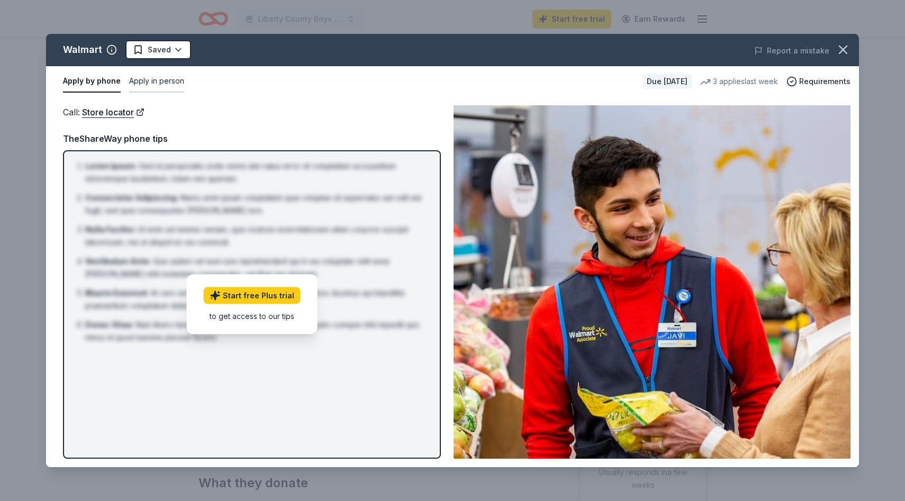
click at [137, 79] on button "Apply in person" at bounding box center [156, 81] width 55 height 22
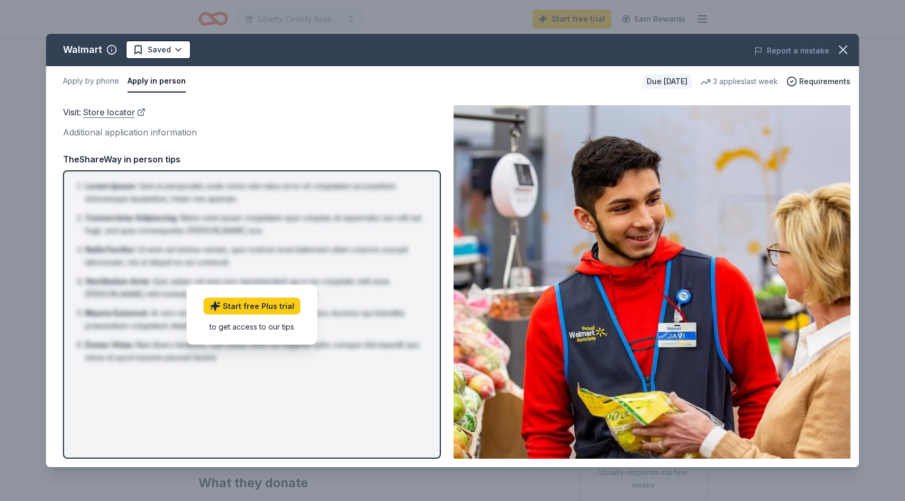
click at [126, 115] on link "Store locator" at bounding box center [114, 112] width 62 height 14
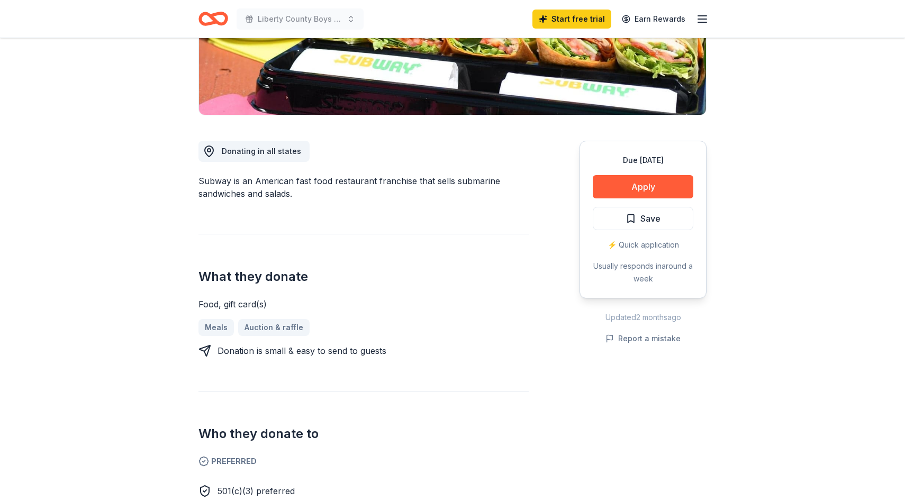
scroll to position [217, 0]
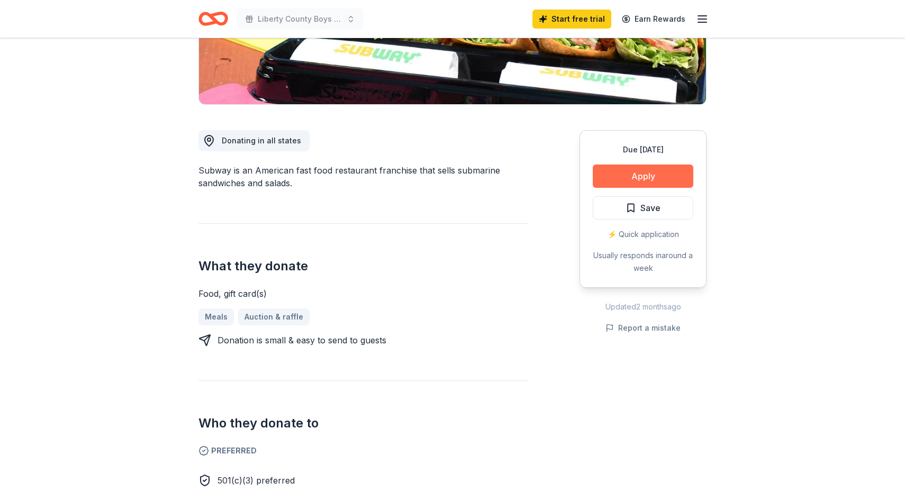
click at [624, 182] on button "Apply" at bounding box center [643, 176] width 101 height 23
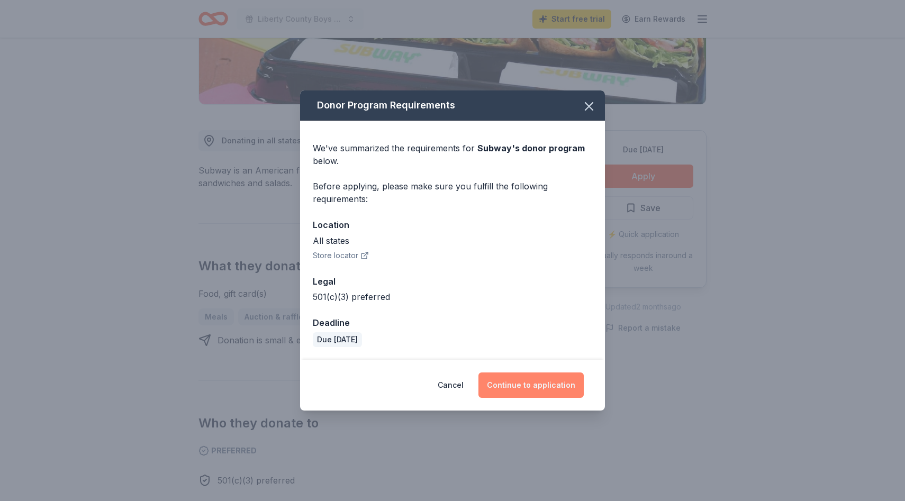
click at [504, 381] on button "Continue to application" at bounding box center [530, 385] width 105 height 25
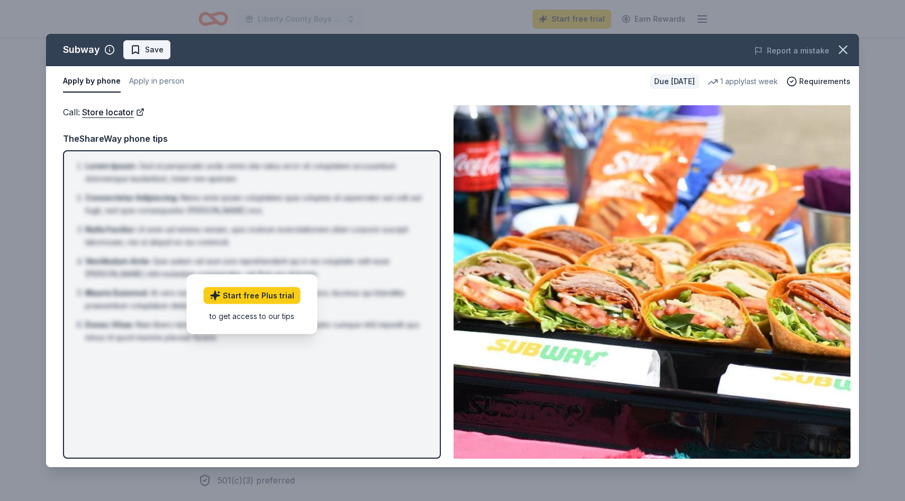
click at [142, 42] on button "Save" at bounding box center [146, 49] width 47 height 19
click at [114, 81] on button "Apply by phone" at bounding box center [92, 81] width 58 height 22
click at [150, 81] on button "Apply in person" at bounding box center [156, 81] width 55 height 22
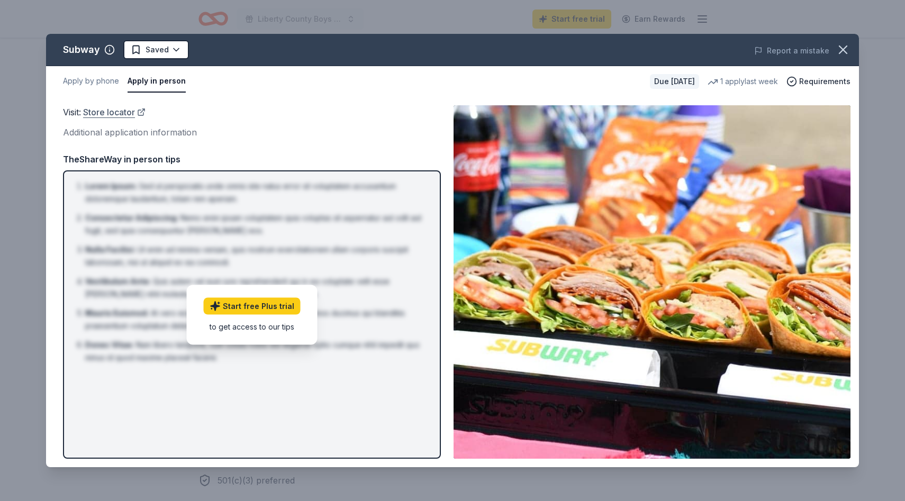
click at [124, 106] on link "Store locator" at bounding box center [114, 112] width 62 height 14
click at [838, 46] on icon "button" at bounding box center [843, 49] width 15 height 15
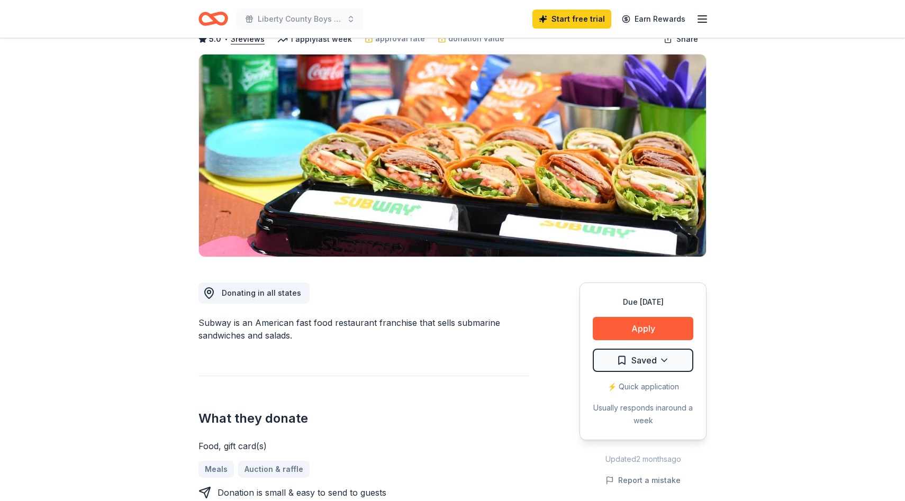
scroll to position [62, 0]
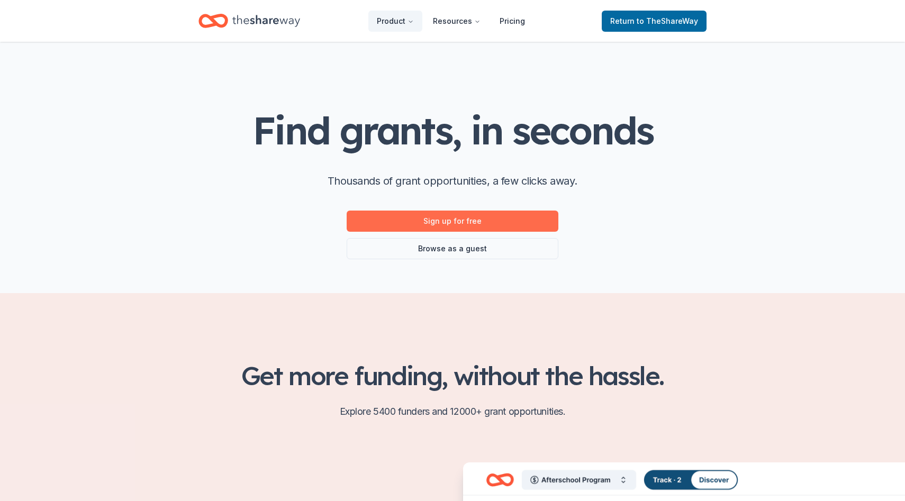
click at [459, 218] on link "Sign up for free" at bounding box center [453, 221] width 212 height 21
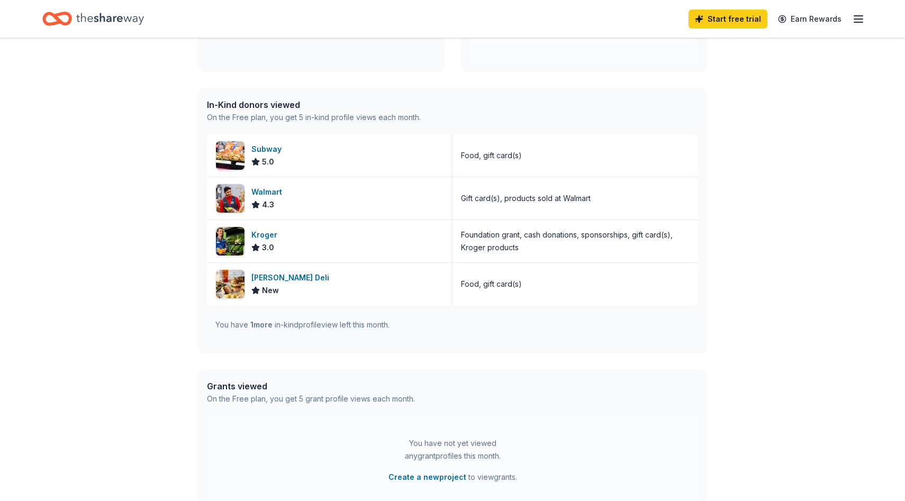
scroll to position [341, 0]
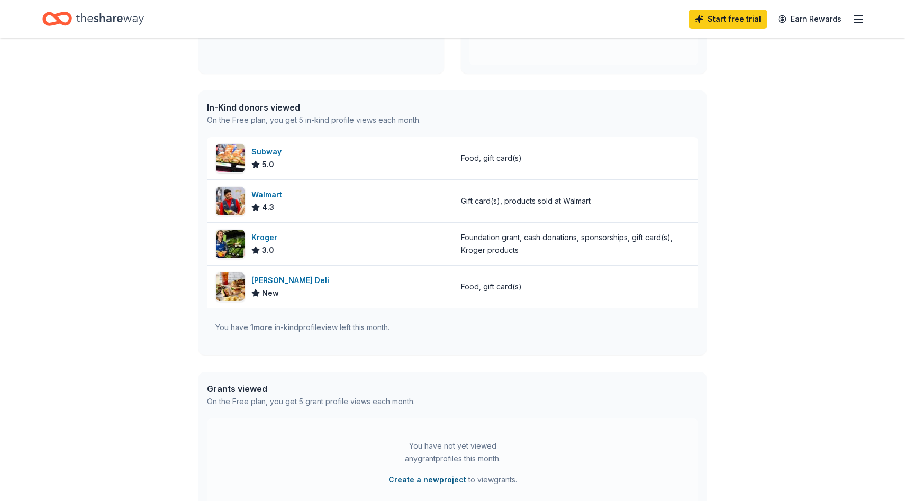
click at [441, 474] on button "Create a new project" at bounding box center [427, 480] width 78 height 13
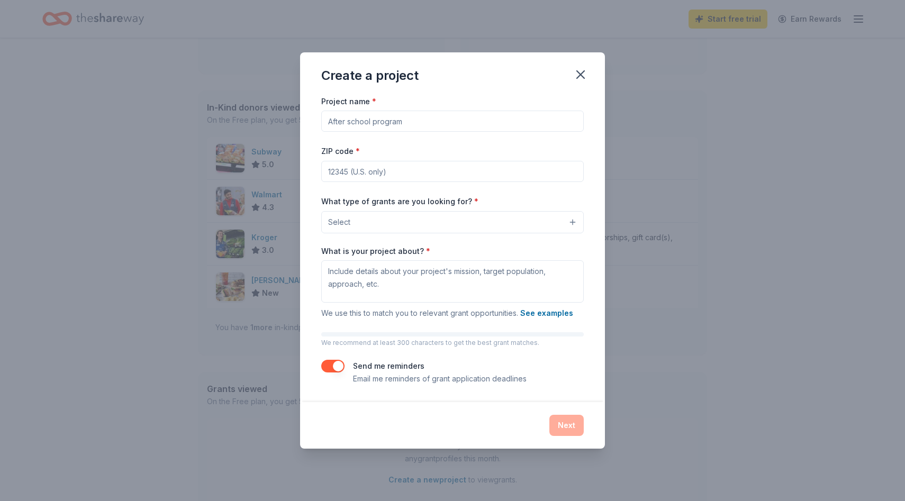
click at [476, 166] on input "ZIP code *" at bounding box center [452, 171] width 262 height 21
type input "31313"
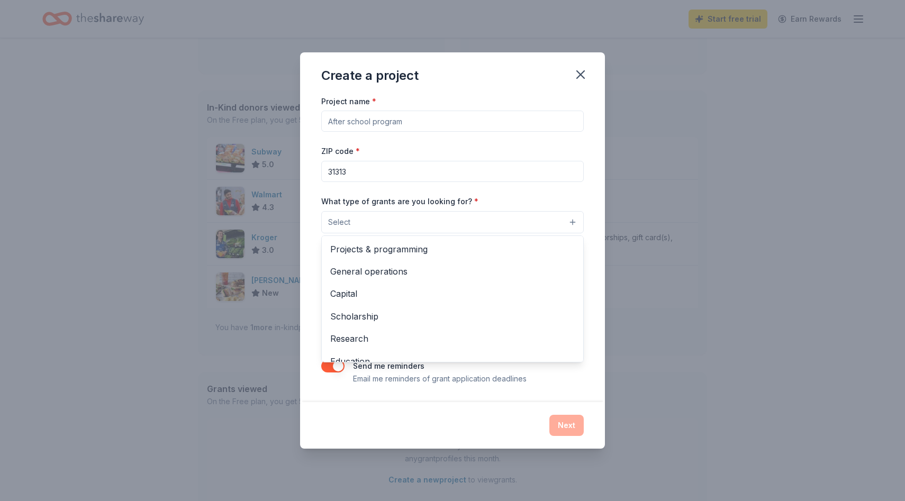
click at [467, 220] on button "Select" at bounding box center [452, 222] width 262 height 22
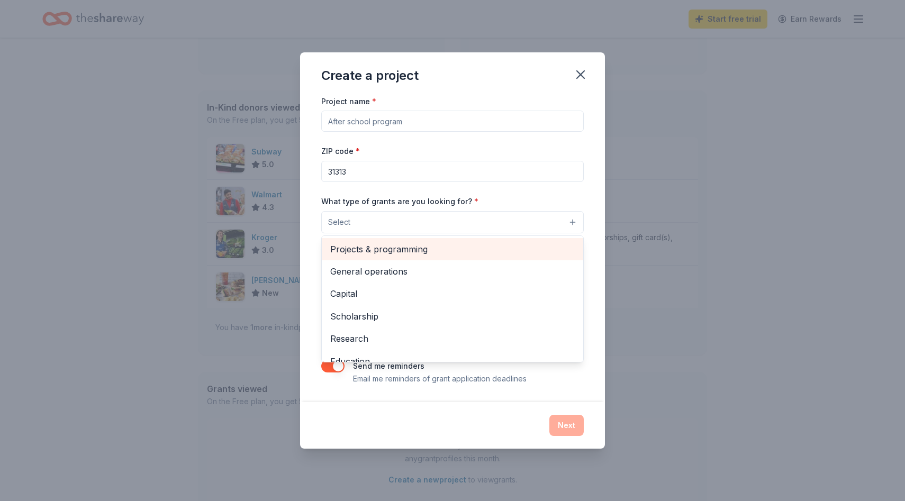
click at [457, 247] on span "Projects & programming" at bounding box center [452, 249] width 245 height 14
click at [457, 247] on span "General operations" at bounding box center [452, 250] width 245 height 14
click at [457, 247] on span "Capital" at bounding box center [452, 250] width 245 height 14
click at [457, 247] on span "Scholarship" at bounding box center [452, 250] width 245 height 14
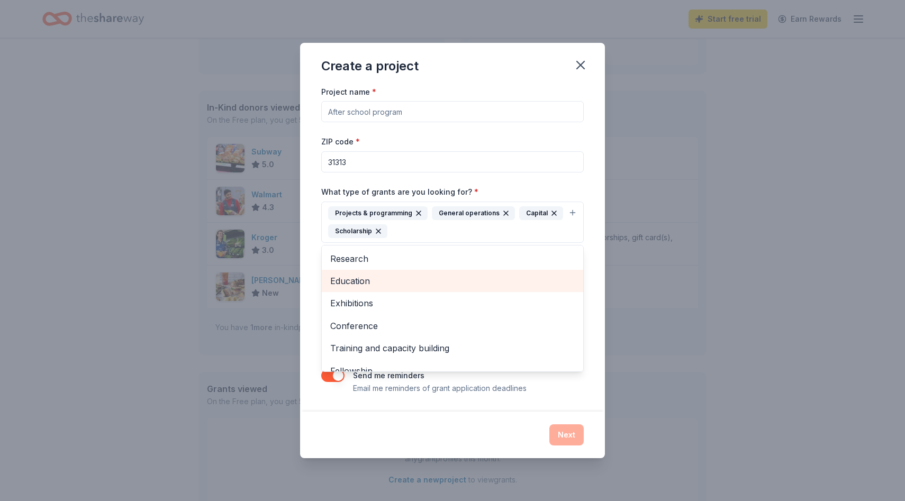
click at [450, 276] on span "Education" at bounding box center [452, 281] width 245 height 14
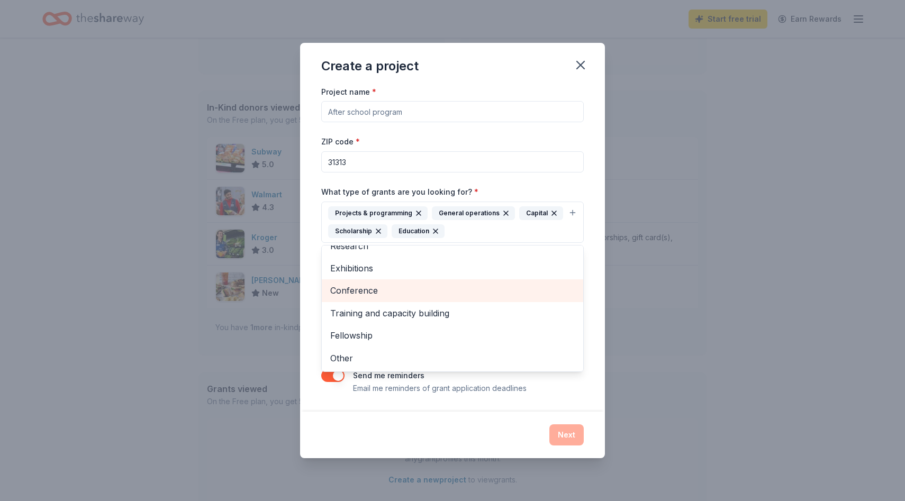
scroll to position [13, 0]
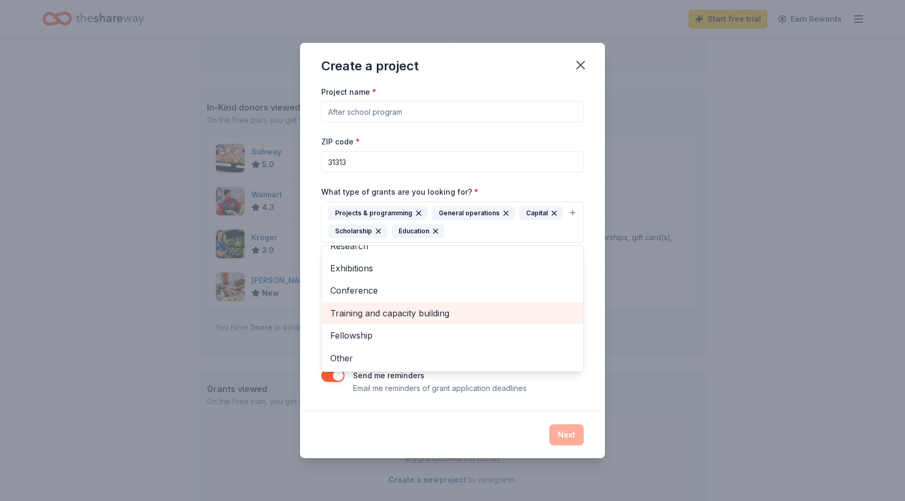
click at [450, 309] on span "Training and capacity building" at bounding box center [452, 313] width 245 height 14
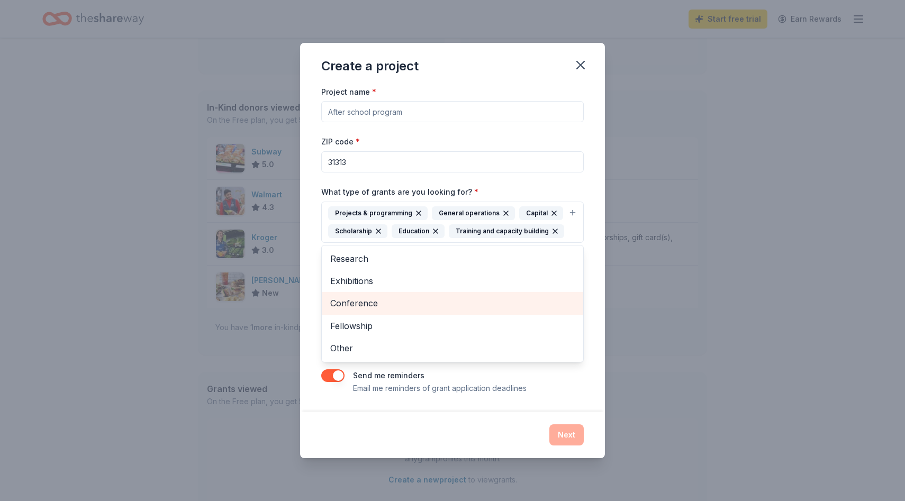
click at [479, 306] on span "Conference" at bounding box center [452, 303] width 245 height 14
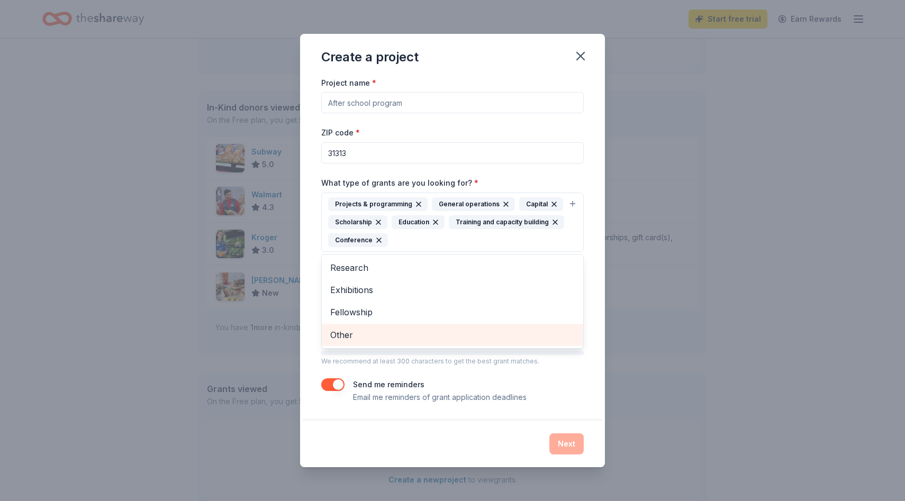
click at [514, 338] on span "Other" at bounding box center [452, 335] width 245 height 14
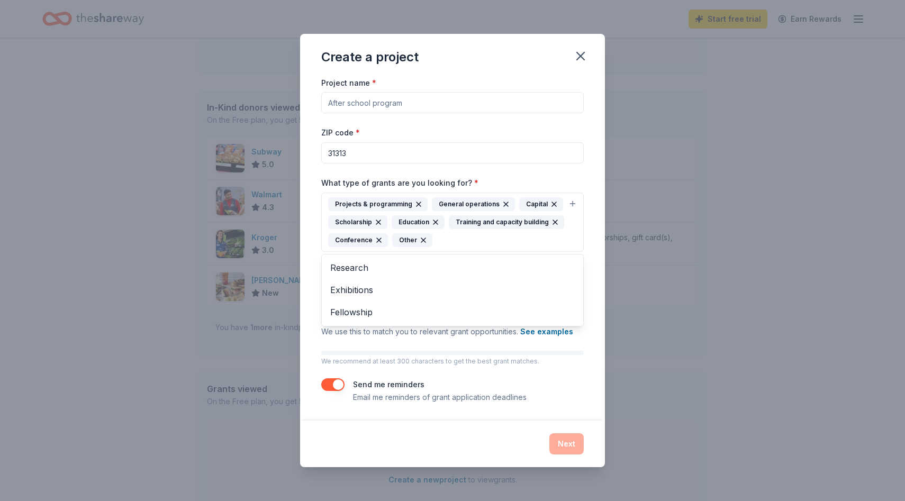
click at [574, 349] on div "Project name * ZIP code * 31313 What type of grants are you looking for? * Proj…" at bounding box center [452, 240] width 262 height 328
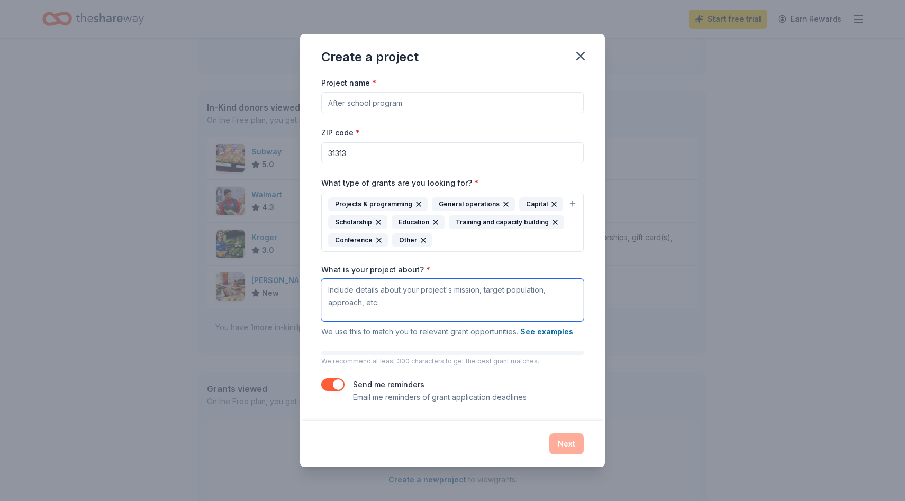
click at [467, 291] on textarea "What is your project about? *" at bounding box center [452, 300] width 262 height 42
paste textarea "Our 4th Annual Golf Outing raises funds to strengthen vital programs and suppor…"
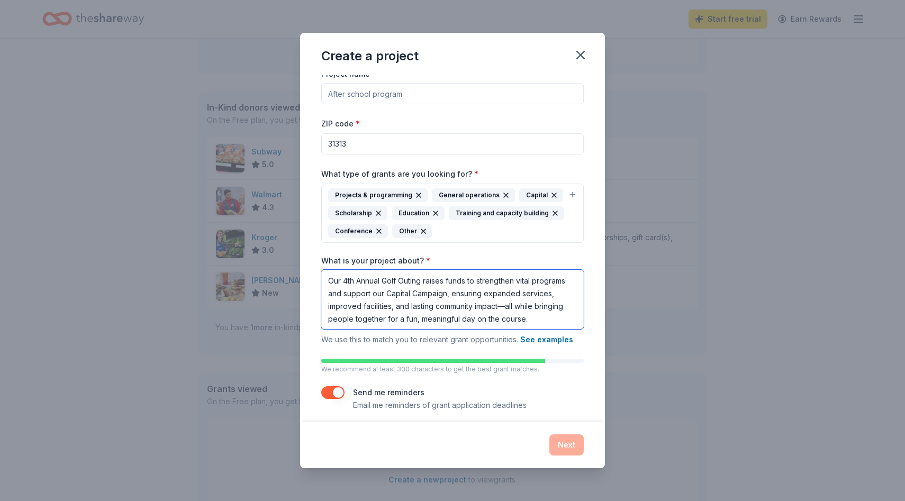
scroll to position [14, 0]
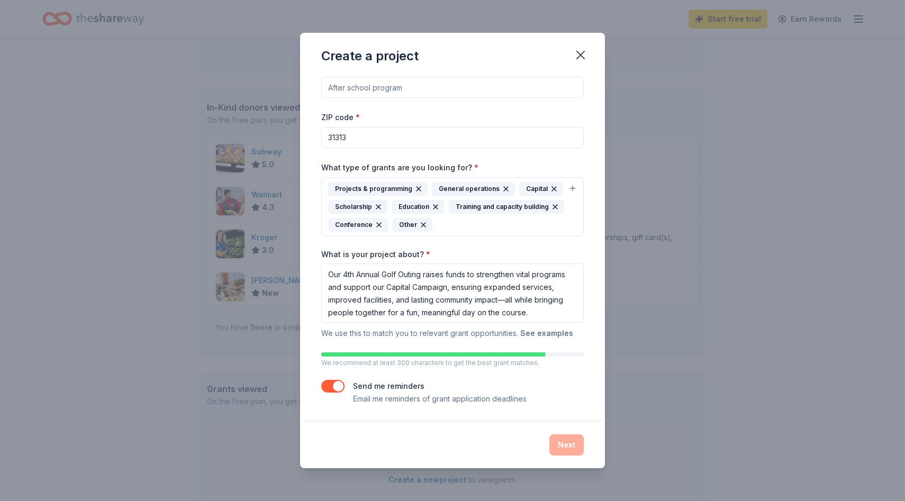
click at [546, 331] on button "See examples" at bounding box center [546, 333] width 53 height 13
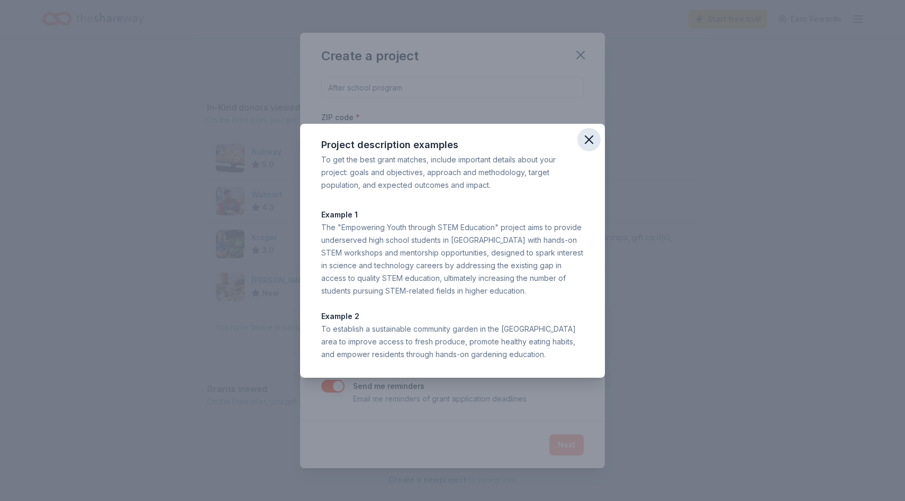
click at [590, 141] on icon "button" at bounding box center [588, 139] width 7 height 7
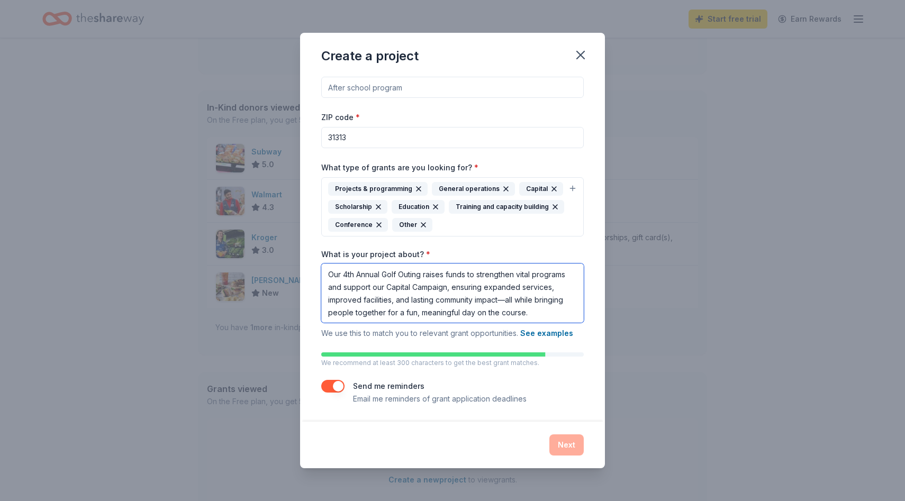
click at [534, 272] on textarea "Our 4th Annual Golf Outing raises funds to strengthen vital programs and suppor…" at bounding box center [452, 293] width 262 height 59
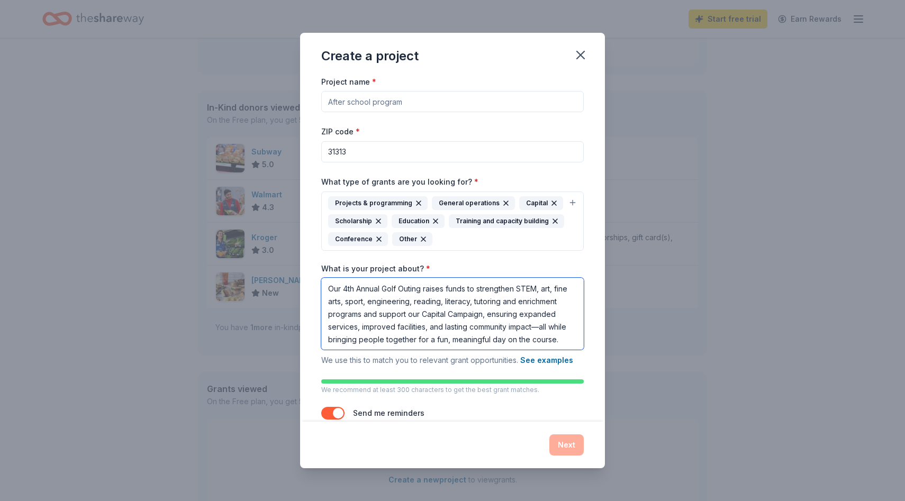
scroll to position [1, 0]
click at [537, 329] on textarea "Our 4th Annual Golf Outing raises funds to strengthen STEM, art, fine arts, spo…" at bounding box center [452, 314] width 262 height 72
type textarea "Our 4th Annual Golf Outing raises funds to strengthen STEM, art, fine arts, spo…"
click at [446, 150] on input "31313" at bounding box center [452, 151] width 262 height 21
click at [445, 98] on input "Project name *" at bounding box center [452, 101] width 262 height 21
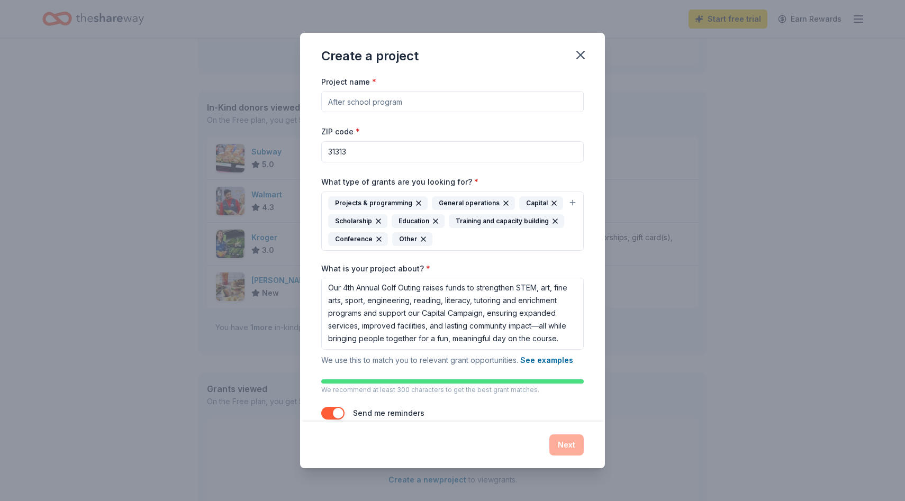
click at [445, 98] on input "Project name *" at bounding box center [452, 101] width 262 height 21
type input "after school programs"
click at [564, 439] on button "Next" at bounding box center [566, 444] width 34 height 21
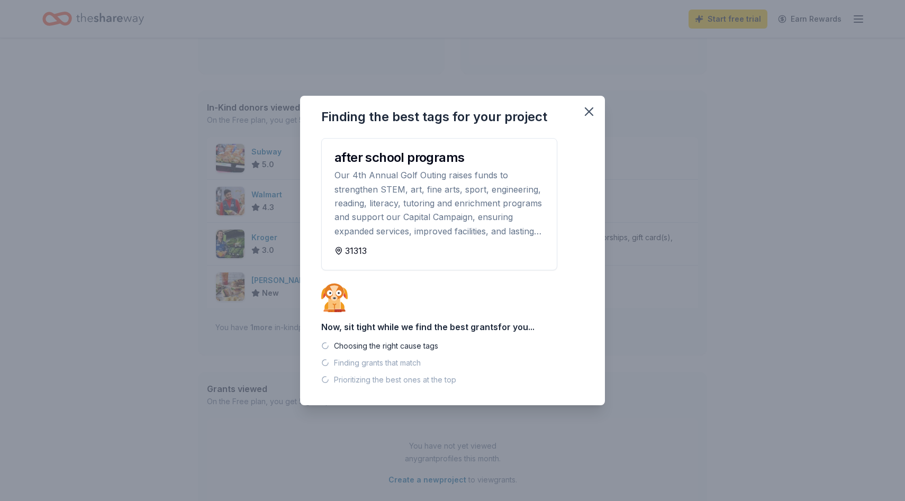
scroll to position [331, 0]
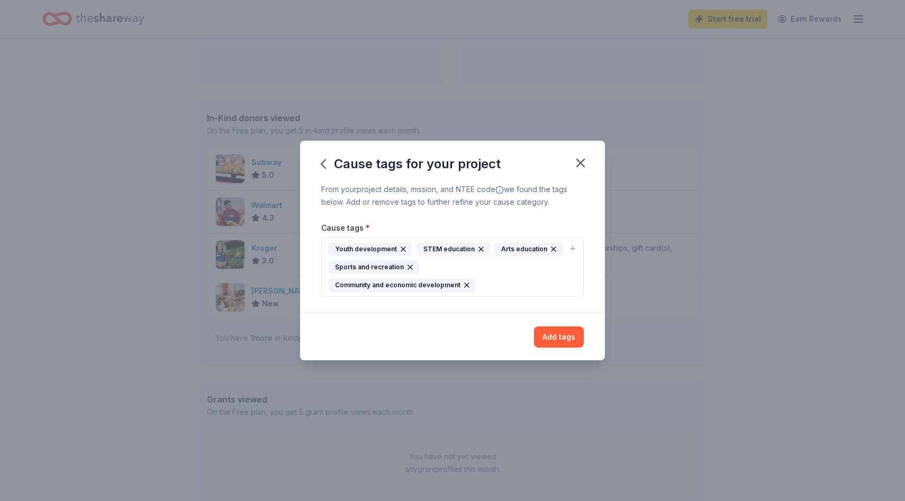
click at [368, 246] on div "Youth development" at bounding box center [370, 249] width 84 height 14
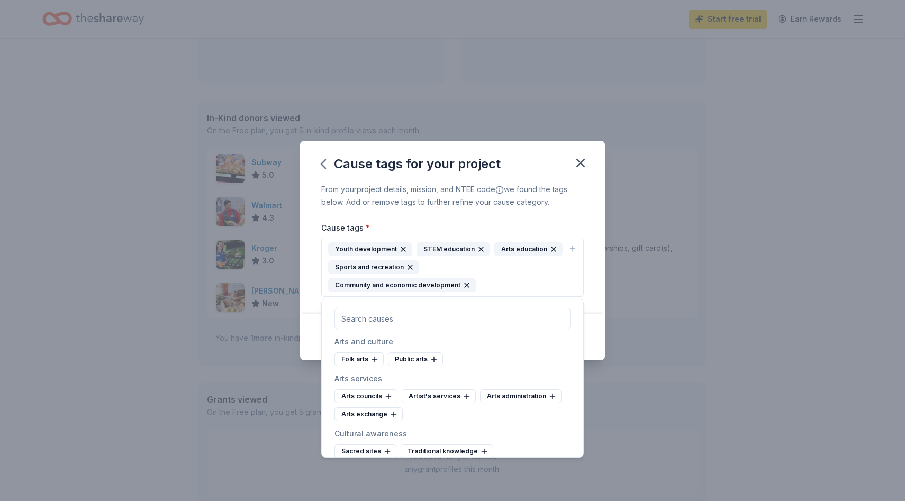
click at [372, 267] on div "Sports and recreation" at bounding box center [373, 267] width 91 height 14
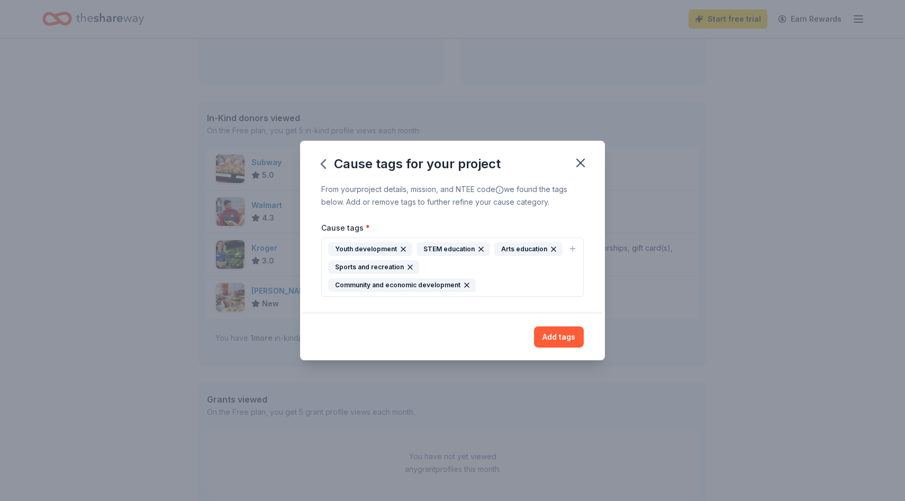
click at [373, 266] on div "Sports and recreation" at bounding box center [373, 267] width 91 height 14
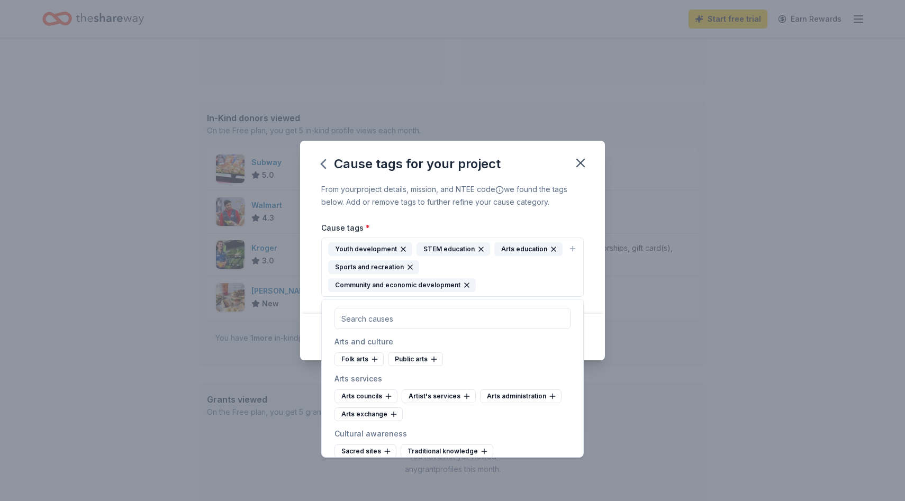
click at [446, 243] on div "STEM education" at bounding box center [454, 249] width 74 height 14
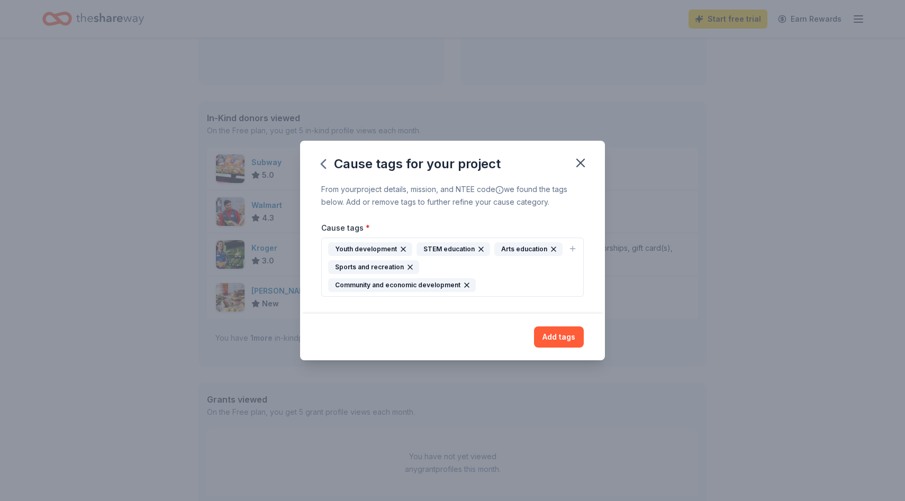
click at [378, 249] on div "Youth development" at bounding box center [370, 249] width 84 height 14
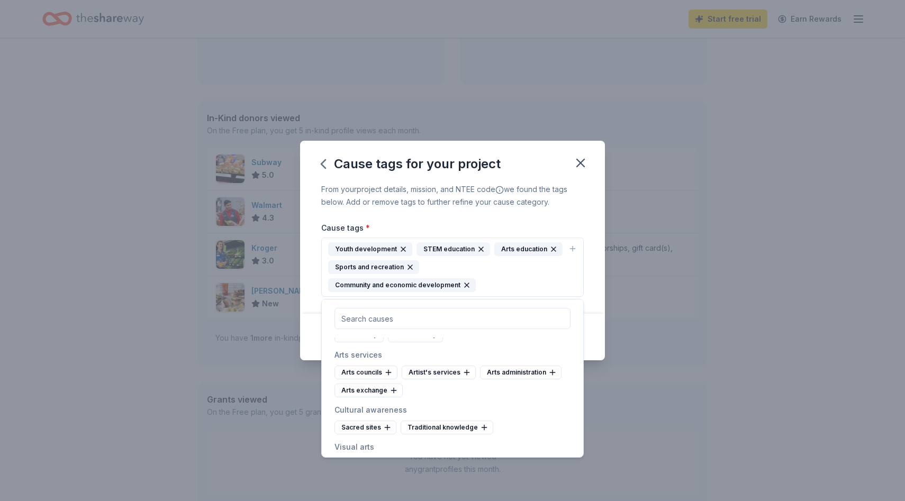
scroll to position [24, 0]
click at [529, 275] on div "Youth development STEM education Arts education Sports and recreation Community…" at bounding box center [446, 267] width 236 height 50
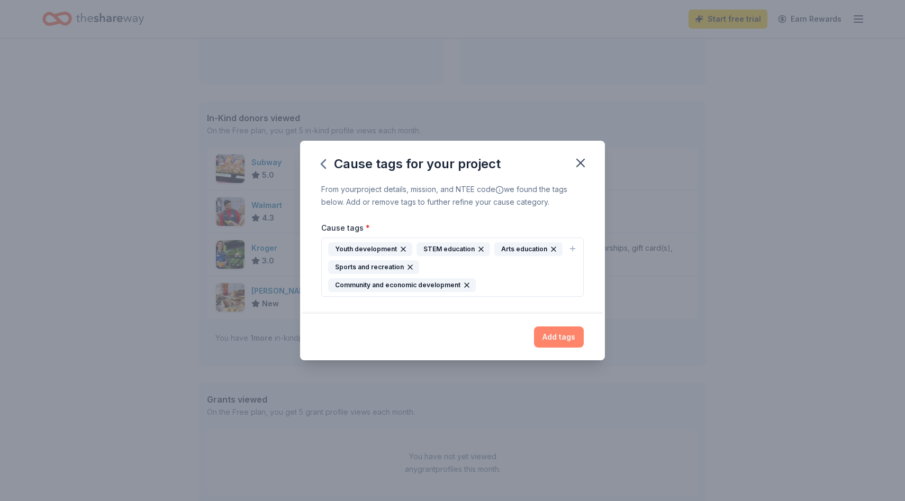
click at [552, 334] on button "Add tags" at bounding box center [559, 337] width 50 height 21
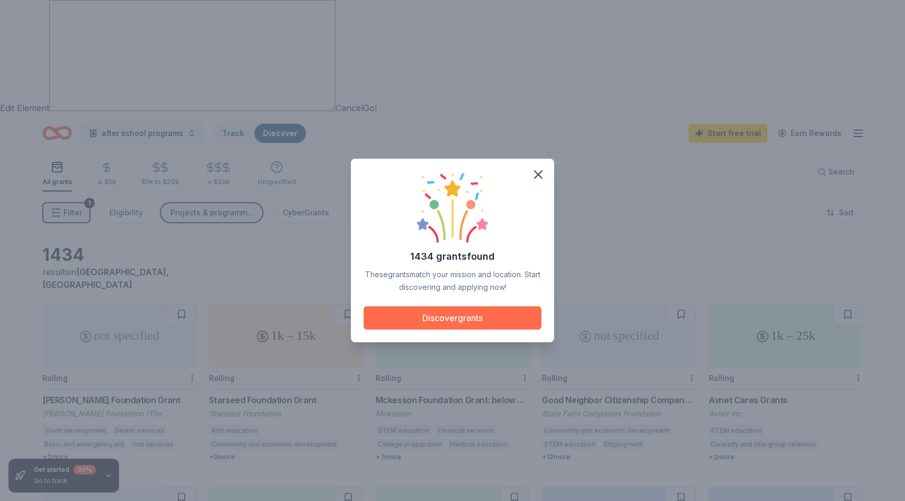
click at [473, 315] on button "Discover grants" at bounding box center [453, 317] width 178 height 23
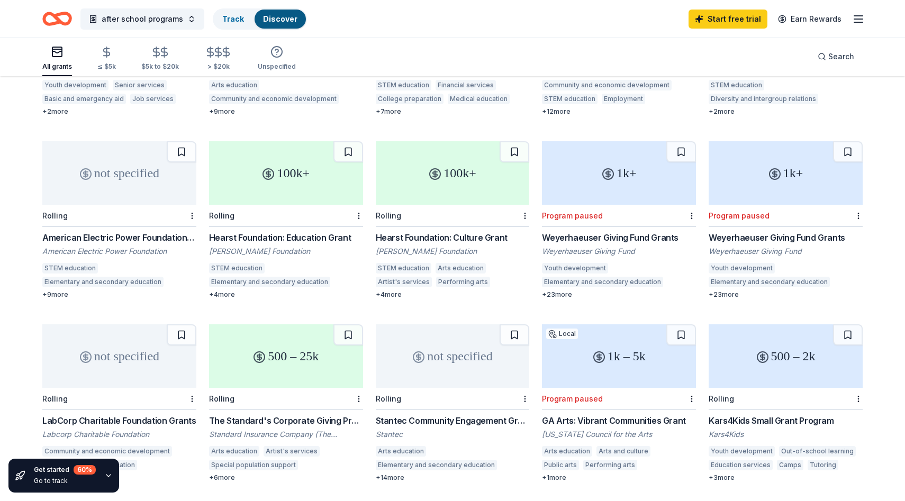
scroll to position [359, 0]
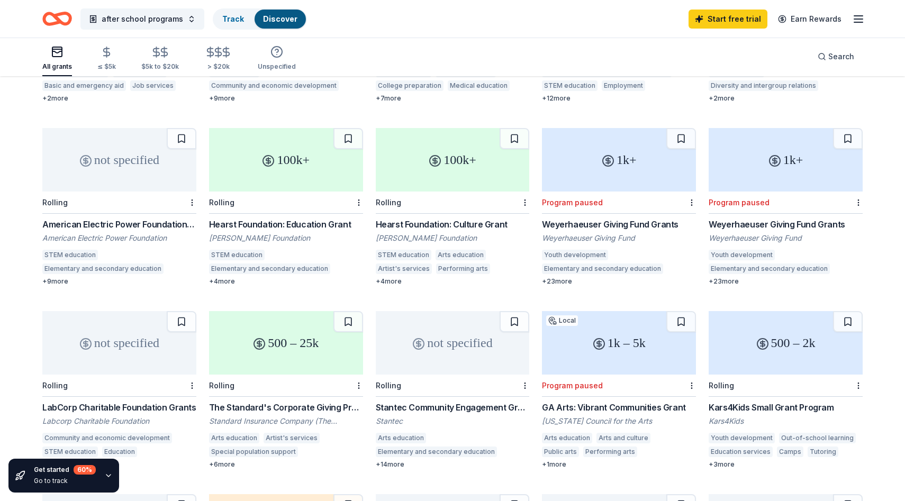
click at [764, 401] on div "Kars4Kids Small Grant Program" at bounding box center [786, 407] width 154 height 13
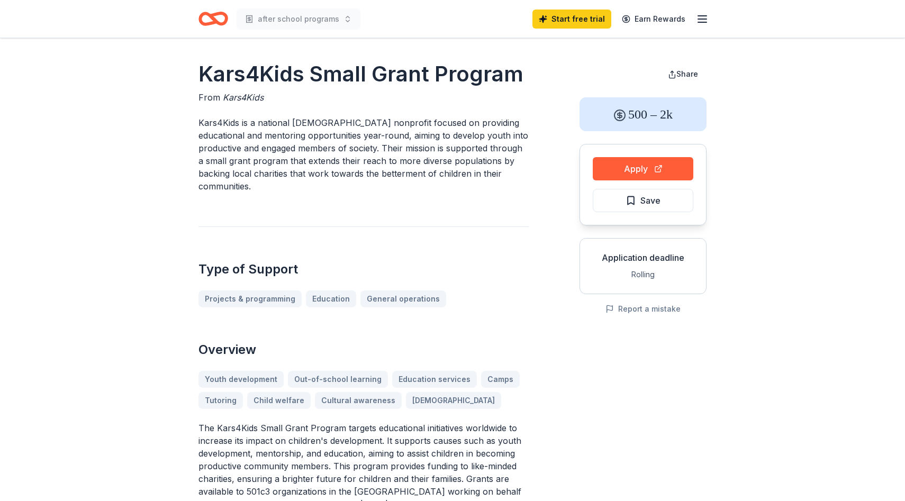
scroll to position [3, 0]
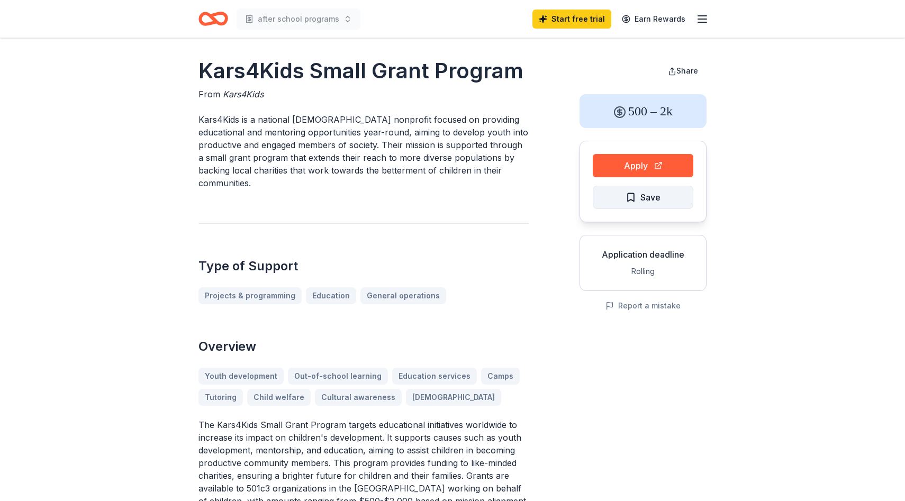
click at [632, 194] on span "Save" at bounding box center [643, 198] width 35 height 14
click at [639, 172] on button "Apply" at bounding box center [643, 165] width 101 height 23
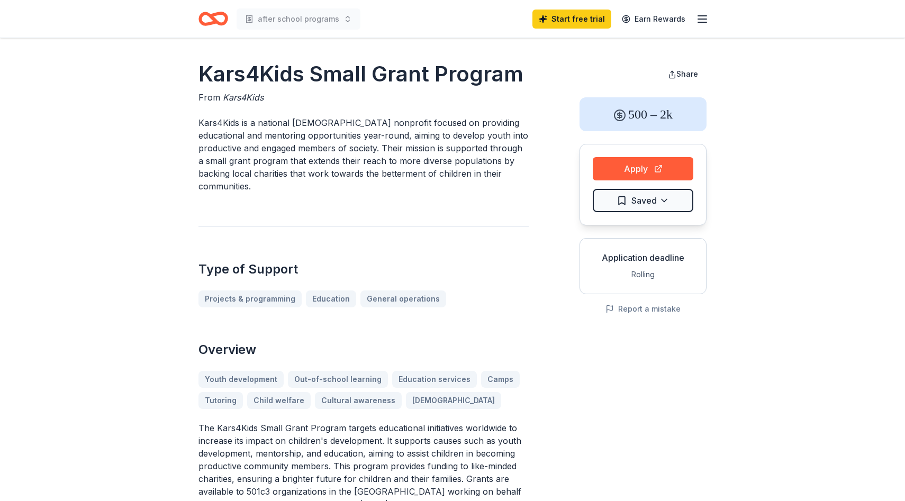
click at [215, 21] on icon "Home" at bounding box center [218, 18] width 16 height 11
click at [215, 17] on icon "Home" at bounding box center [213, 18] width 30 height 25
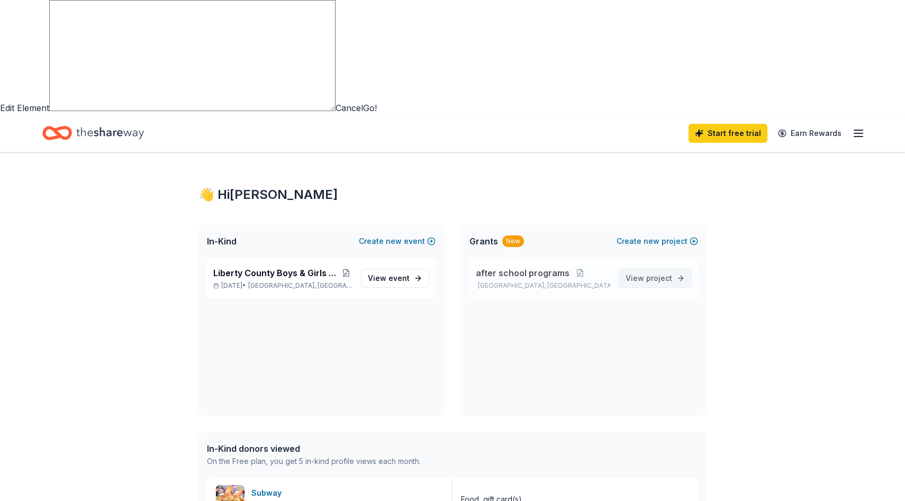
click at [648, 274] on span "project" at bounding box center [659, 278] width 26 height 9
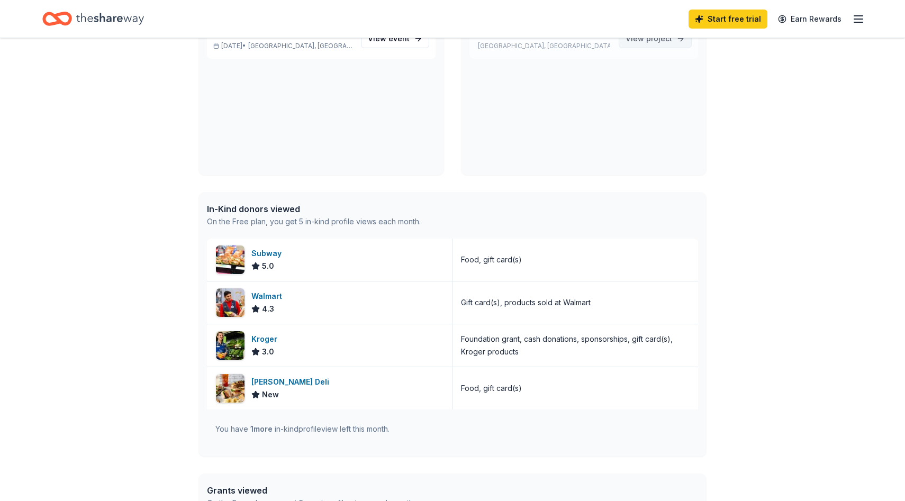
scroll to position [242, 0]
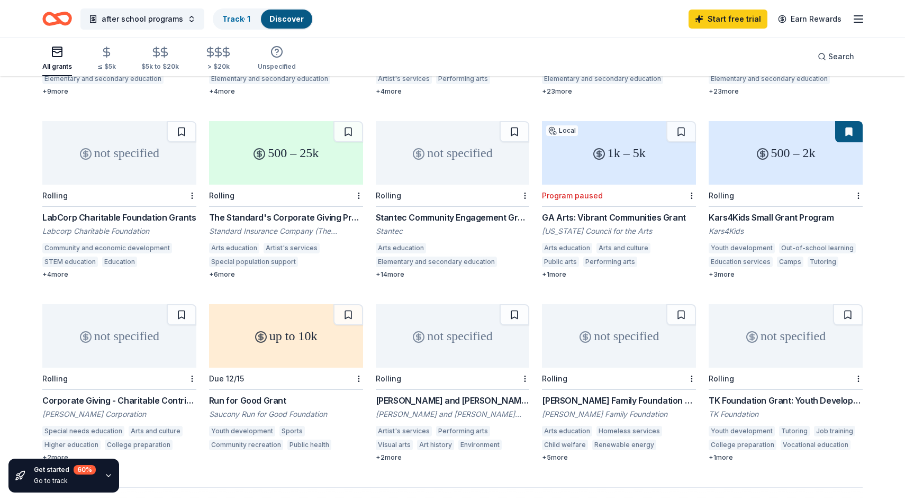
scroll to position [550, 0]
click at [291, 303] on div "up to 10k" at bounding box center [286, 335] width 154 height 64
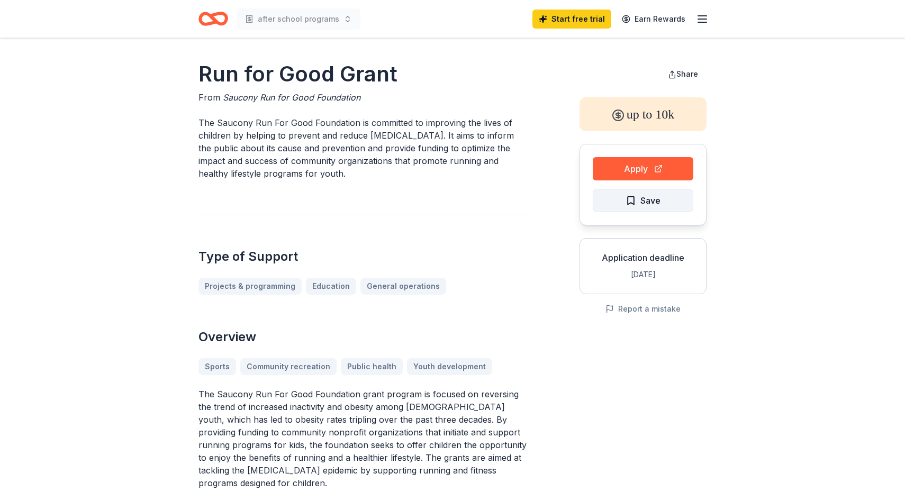
click at [638, 197] on span "Save" at bounding box center [643, 201] width 35 height 14
click at [669, 166] on button "Apply" at bounding box center [643, 168] width 101 height 23
click at [209, 19] on icon "Home" at bounding box center [213, 18] width 30 height 25
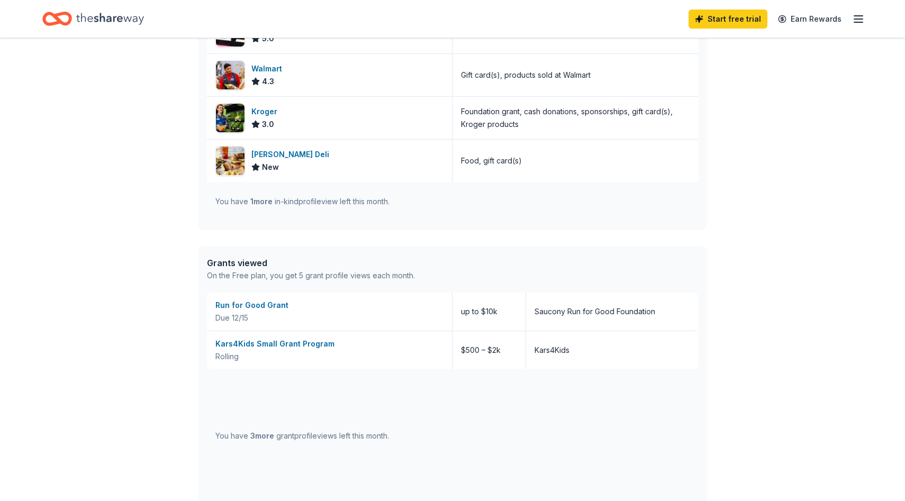
scroll to position [467, 0]
